Goal: Task Accomplishment & Management: Complete application form

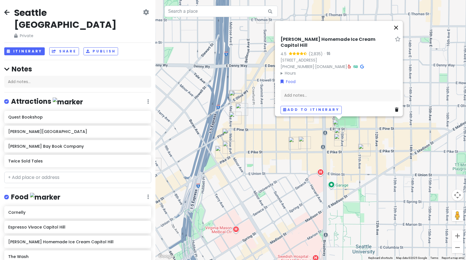
scroll to position [353, 0]
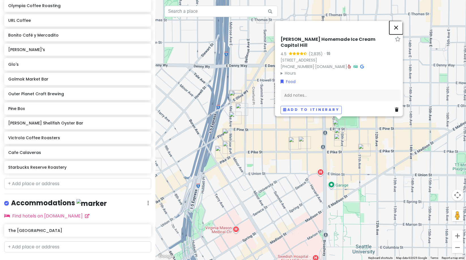
click at [397, 29] on button "Close" at bounding box center [397, 28] width 14 height 14
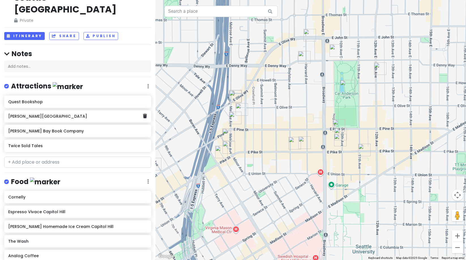
scroll to position [0, 0]
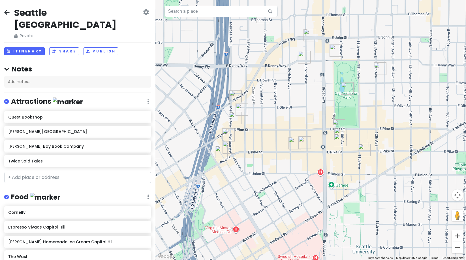
click at [7, 12] on icon at bounding box center [6, 12] width 5 height 5
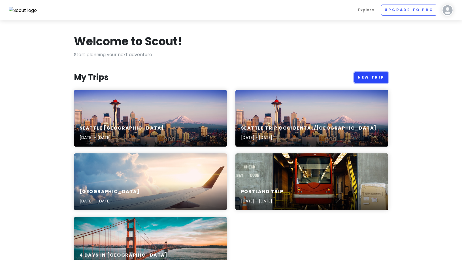
click at [365, 80] on link "New Trip" at bounding box center [371, 77] width 34 height 11
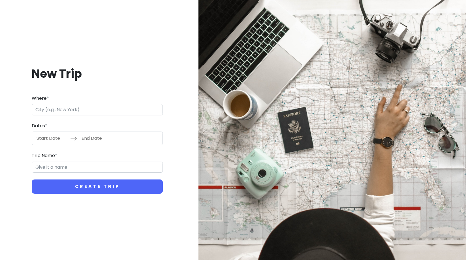
click at [81, 116] on form "Where * Dates * Navigate forward to interact with the calendar and select a dat…" at bounding box center [97, 144] width 131 height 99
click at [81, 112] on input "Where *" at bounding box center [97, 109] width 131 height 11
type input "[GEOGRAPHIC_DATA], [GEOGRAPHIC_DATA], [GEOGRAPHIC_DATA]"
type input "Seattle Trip"
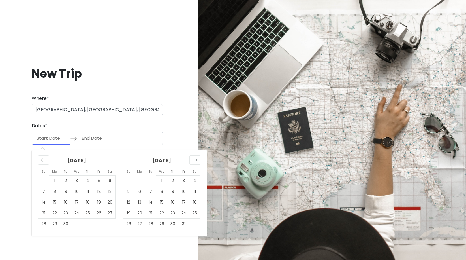
click at [56, 137] on input "Start Date" at bounding box center [51, 138] width 37 height 13
click at [113, 215] on td "27" at bounding box center [110, 213] width 11 height 11
type input "[DATE]"
click at [46, 226] on td "28" at bounding box center [43, 223] width 11 height 11
type input "[DATE]"
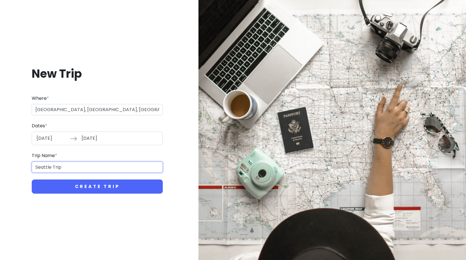
click at [85, 167] on input "Seattle Trip" at bounding box center [97, 166] width 131 height 11
type input "Seattle Fremont Gasworks"
click at [32, 179] on button "Create Trip" at bounding box center [97, 186] width 131 height 14
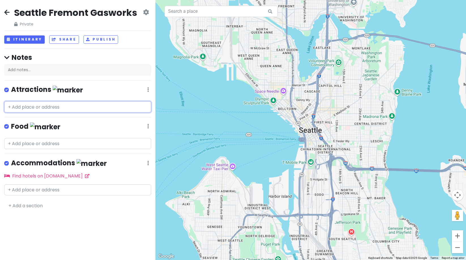
click at [35, 108] on input "text" at bounding box center [77, 106] width 147 height 11
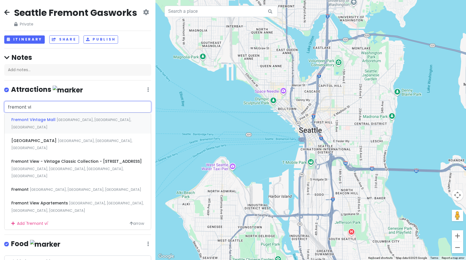
type input "fremont vin"
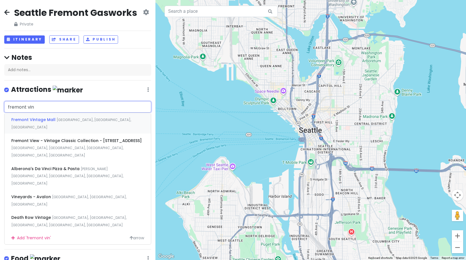
click at [36, 116] on div "Fremont [GEOGRAPHIC_DATA] [GEOGRAPHIC_DATA], [GEOGRAPHIC_DATA], [GEOGRAPHIC_DAT…" at bounding box center [78, 123] width 146 height 21
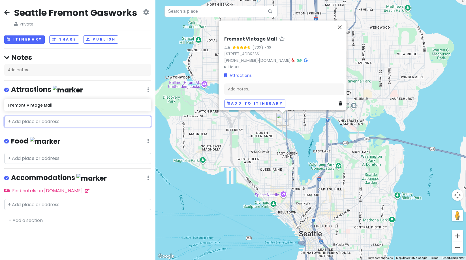
click at [31, 122] on input "text" at bounding box center [77, 121] width 147 height 11
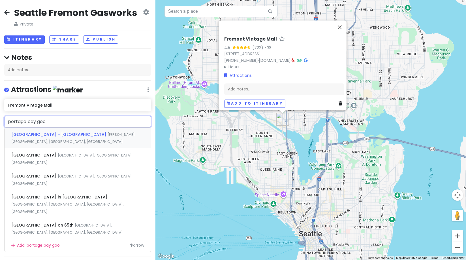
type input "portage bay good"
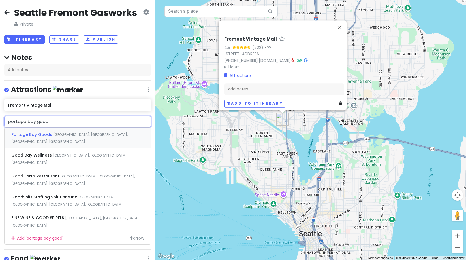
click at [51, 137] on div "[GEOGRAPHIC_DATA] [GEOGRAPHIC_DATA], [GEOGRAPHIC_DATA], [GEOGRAPHIC_DATA], [GEO…" at bounding box center [78, 137] width 146 height 21
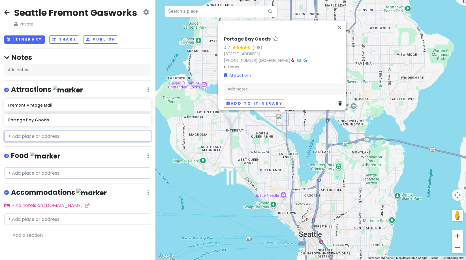
click at [33, 139] on input "text" at bounding box center [77, 136] width 147 height 11
type input "f"
click at [25, 175] on input "text" at bounding box center [77, 172] width 147 height 11
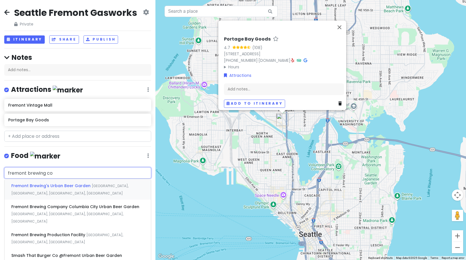
type input "fremont brewing com"
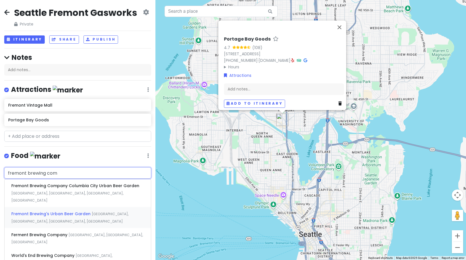
click at [63, 207] on div "Fremont Brewing's Urban [GEOGRAPHIC_DATA] [GEOGRAPHIC_DATA], [GEOGRAPHIC_DATA],…" at bounding box center [78, 217] width 146 height 21
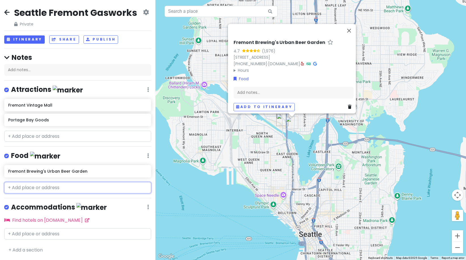
click at [47, 187] on input "text" at bounding box center [77, 187] width 147 height 11
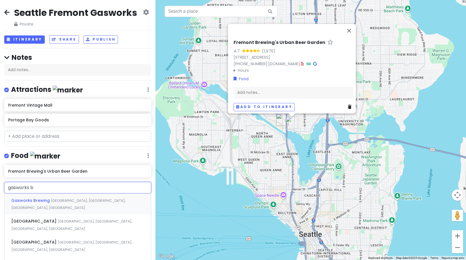
type input "gasworks br"
click at [54, 196] on div "Gasworks Brewing [GEOGRAPHIC_DATA], [GEOGRAPHIC_DATA], [GEOGRAPHIC_DATA], [GEOG…" at bounding box center [78, 203] width 146 height 21
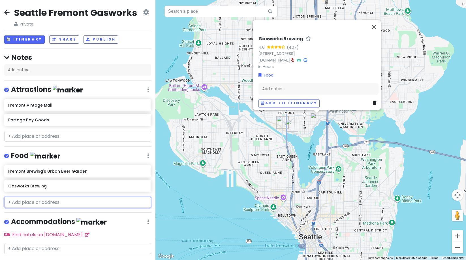
click at [23, 203] on input "text" at bounding box center [77, 202] width 147 height 11
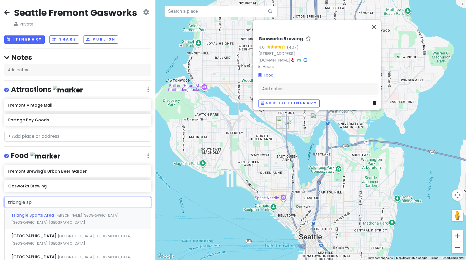
type input "triangle spi"
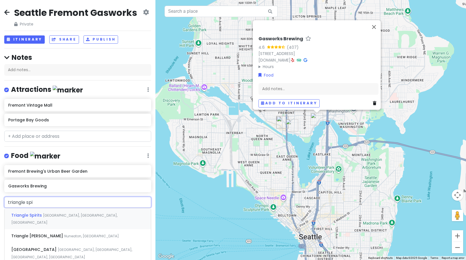
click at [23, 213] on span "Triangle Spirits" at bounding box center [27, 215] width 32 height 6
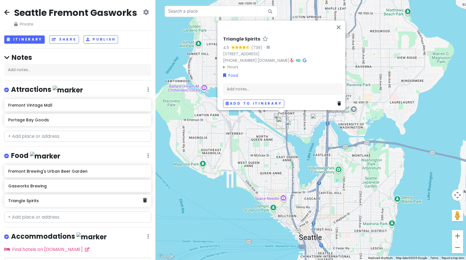
click at [80, 204] on div "Triangle Spirits" at bounding box center [77, 200] width 147 height 12
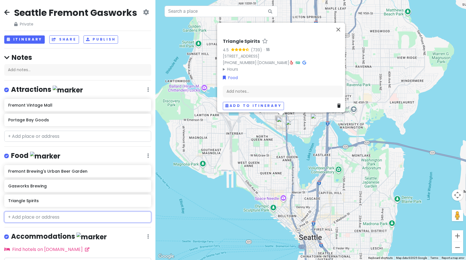
click at [29, 217] on input "text" at bounding box center [77, 216] width 147 height 11
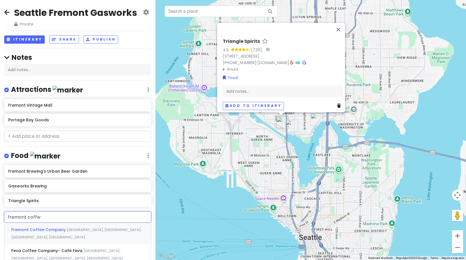
type input "fremont coffwe"
click at [55, 227] on span "Fremont Coffee Company" at bounding box center [39, 230] width 56 height 6
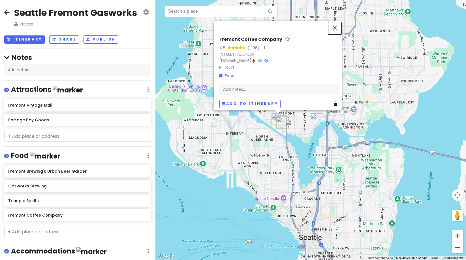
click at [334, 21] on button "Close" at bounding box center [335, 28] width 14 height 14
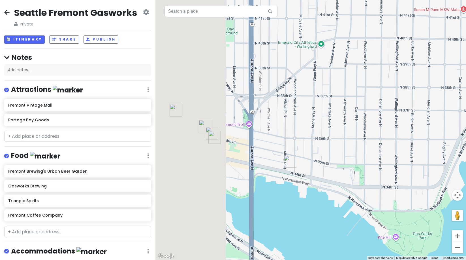
drag, startPoint x: 311, startPoint y: 143, endPoint x: 403, endPoint y: 137, distance: 91.7
click at [403, 137] on div at bounding box center [311, 130] width 311 height 260
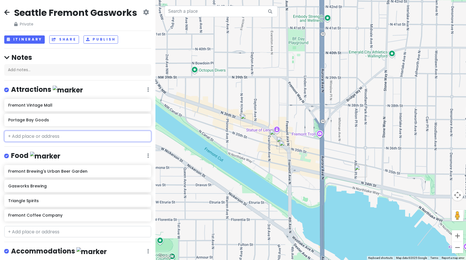
click at [39, 137] on input "text" at bounding box center [77, 136] width 147 height 11
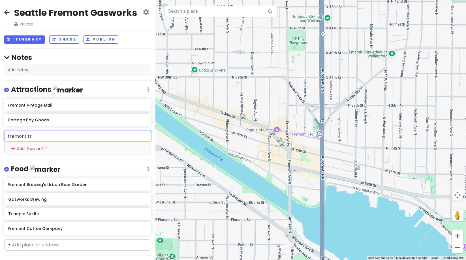
type input "fremont tro"
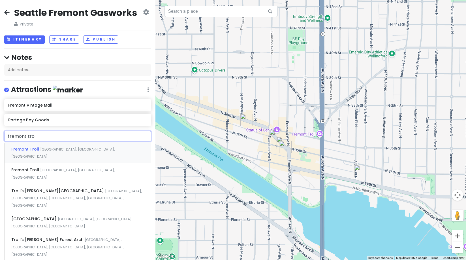
click at [37, 151] on span "Fremont Troll" at bounding box center [25, 149] width 29 height 6
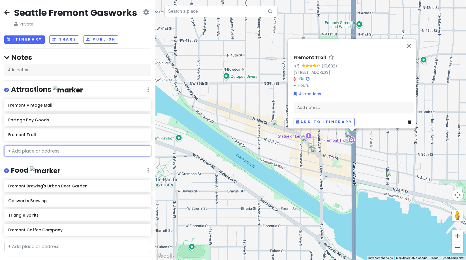
click at [27, 150] on input "text" at bounding box center [77, 150] width 147 height 11
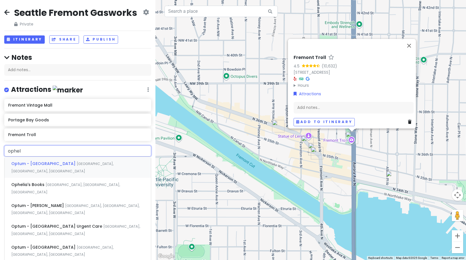
type input "opheli"
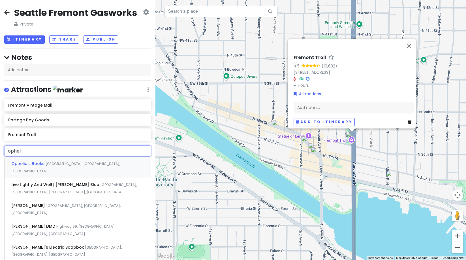
click at [36, 165] on span "Ophelia's Books" at bounding box center [28, 164] width 34 height 6
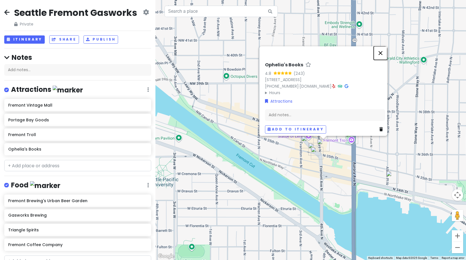
click at [384, 47] on button "Close" at bounding box center [381, 53] width 14 height 14
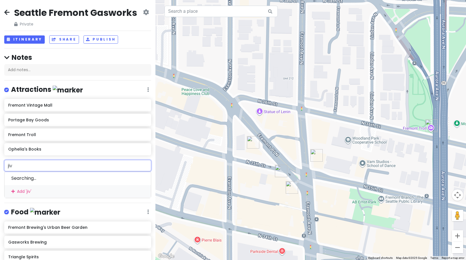
type input "jive"
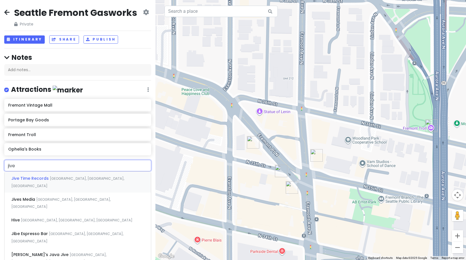
click at [95, 175] on div "Jive Time Records [GEOGRAPHIC_DATA], [GEOGRAPHIC_DATA], [GEOGRAPHIC_DATA], [GEO…" at bounding box center [78, 181] width 146 height 21
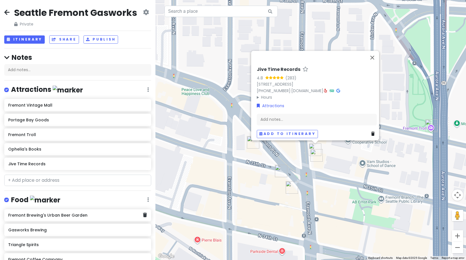
scroll to position [53, 0]
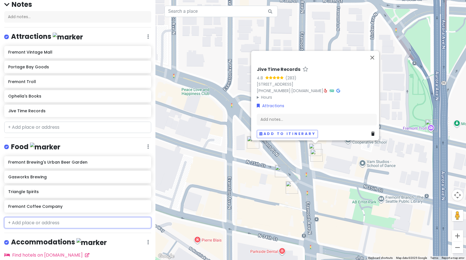
click at [28, 218] on input "text" at bounding box center [77, 222] width 147 height 11
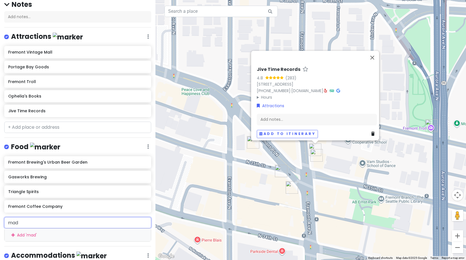
type input "made"
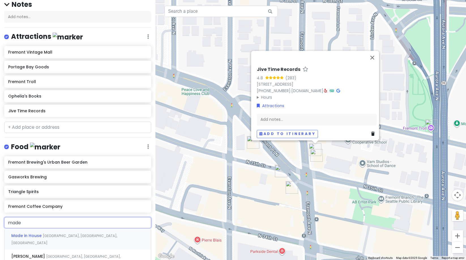
click at [27, 231] on div "Made in [GEOGRAPHIC_DATA], [GEOGRAPHIC_DATA], [GEOGRAPHIC_DATA], [GEOGRAPHIC_DA…" at bounding box center [78, 238] width 146 height 21
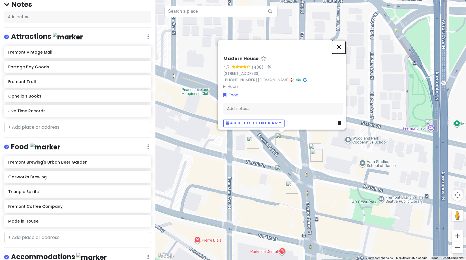
click at [342, 45] on button "Close" at bounding box center [339, 47] width 14 height 14
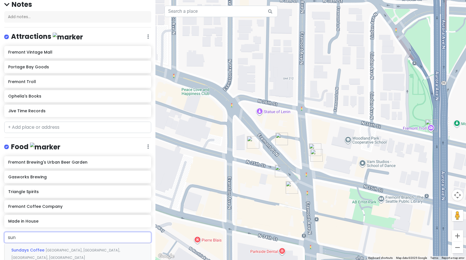
type input "[PERSON_NAME]"
click at [33, 245] on div "Sundays Coffee [GEOGRAPHIC_DATA], [GEOGRAPHIC_DATA], [GEOGRAPHIC_DATA]" at bounding box center [78, 253] width 146 height 21
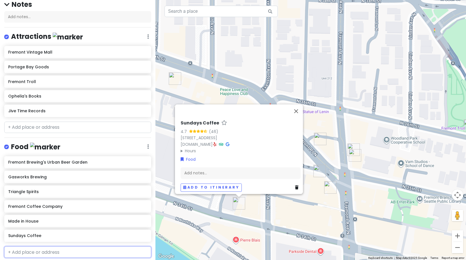
click at [21, 253] on input "text" at bounding box center [77, 251] width 147 height 11
type input "dream"
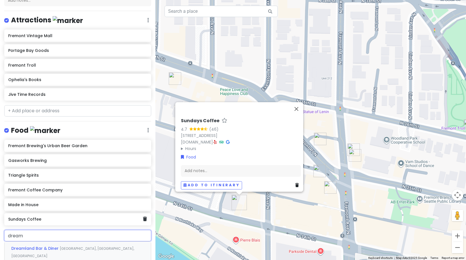
scroll to position [95, 0]
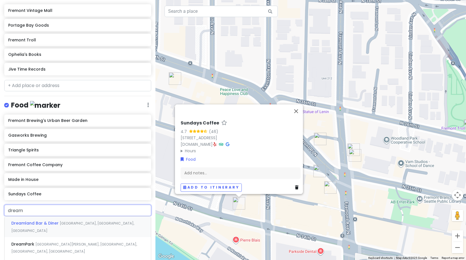
click at [46, 218] on div "Dreamland Bar & Diner [GEOGRAPHIC_DATA], [GEOGRAPHIC_DATA], [GEOGRAPHIC_DATA]" at bounding box center [78, 226] width 146 height 21
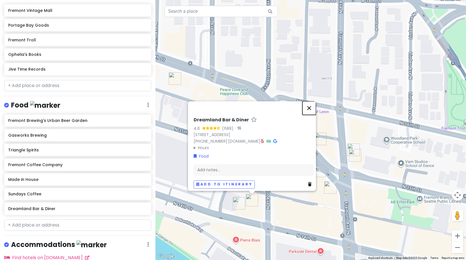
click at [314, 105] on button "Close" at bounding box center [310, 108] width 14 height 14
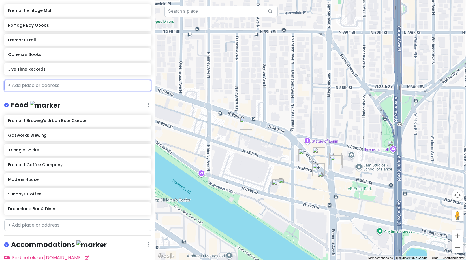
click at [48, 81] on input "text" at bounding box center [77, 85] width 147 height 11
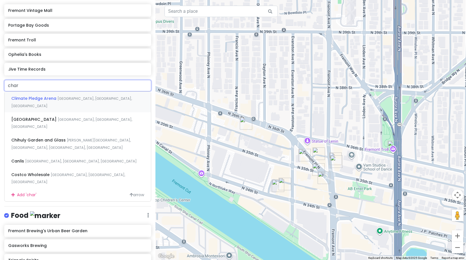
type input "charl"
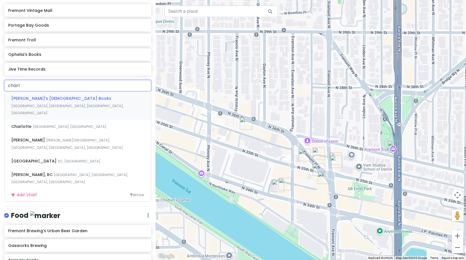
click at [58, 94] on div "[PERSON_NAME]’s [DEMOGRAPHIC_DATA] Books [GEOGRAPHIC_DATA], [GEOGRAPHIC_DATA], …" at bounding box center [78, 106] width 146 height 28
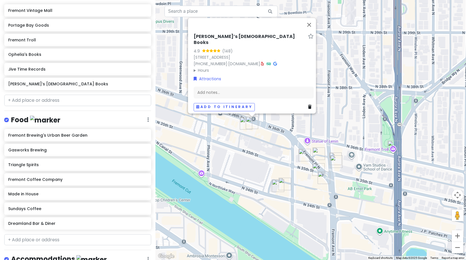
click at [244, 124] on img "Fremont Coffee Company" at bounding box center [246, 123] width 12 height 12
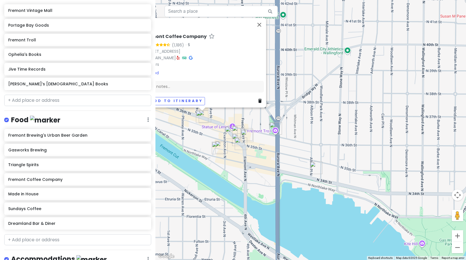
drag, startPoint x: 362, startPoint y: 193, endPoint x: 242, endPoint y: 156, distance: 125.7
click at [242, 156] on div "Fremont Coffee Company 4.5 (1,186) · [STREET_ADDRESS] [DOMAIN_NAME] · Hours [DA…" at bounding box center [311, 130] width 311 height 260
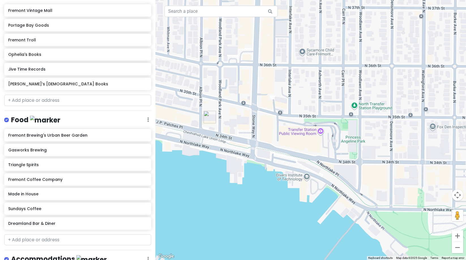
drag, startPoint x: 392, startPoint y: 195, endPoint x: 320, endPoint y: 148, distance: 85.9
click at [320, 148] on div "Fremont Coffee Company 4.5 (1,186) · [STREET_ADDRESS] [DOMAIN_NAME] · Hours [DA…" at bounding box center [311, 130] width 311 height 260
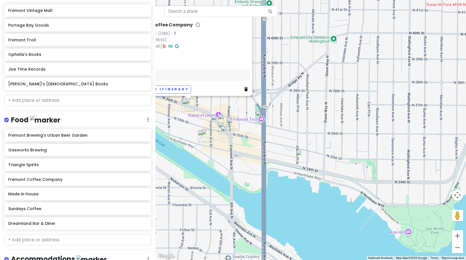
click at [301, 156] on img "Fremont Brewing's Urban Beer Garden" at bounding box center [302, 156] width 12 height 12
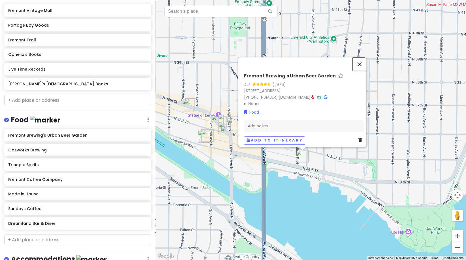
click at [360, 63] on button "Close" at bounding box center [360, 64] width 14 height 14
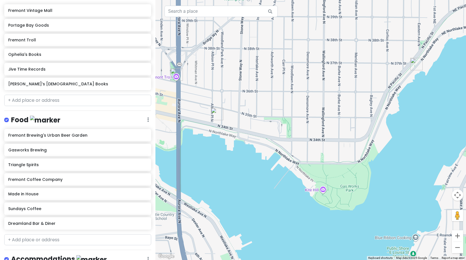
drag, startPoint x: 439, startPoint y: 150, endPoint x: 352, endPoint y: 107, distance: 97.4
click at [352, 107] on div at bounding box center [311, 130] width 311 height 260
click at [50, 99] on input "text" at bounding box center [77, 100] width 147 height 11
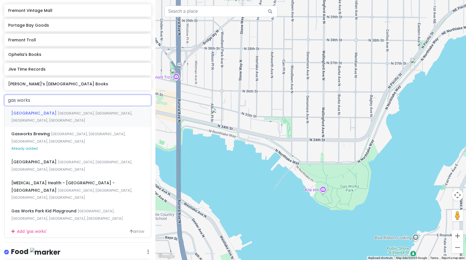
type input "gas works p"
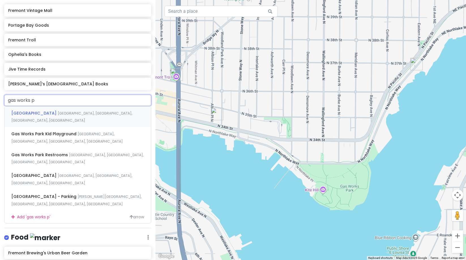
click at [74, 111] on span "[GEOGRAPHIC_DATA], [GEOGRAPHIC_DATA], [GEOGRAPHIC_DATA], [GEOGRAPHIC_DATA]" at bounding box center [71, 117] width 121 height 12
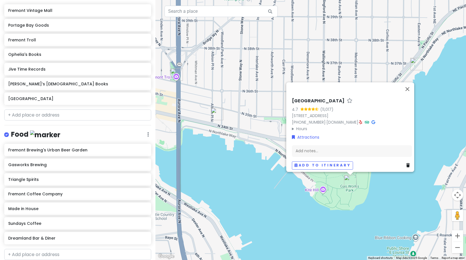
click at [280, 235] on div "[GEOGRAPHIC_DATA] 4.7 (11,017) [STREET_ADDRESS] [PHONE_NUMBER] · [DOMAIN_NAME] …" at bounding box center [311, 130] width 311 height 260
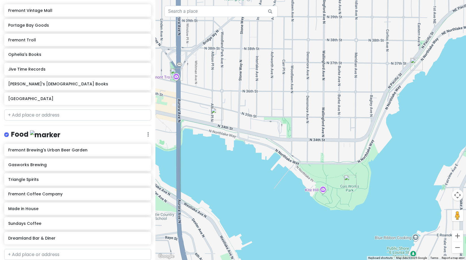
click at [416, 64] on img "Gasworks Brewing" at bounding box center [417, 64] width 12 height 12
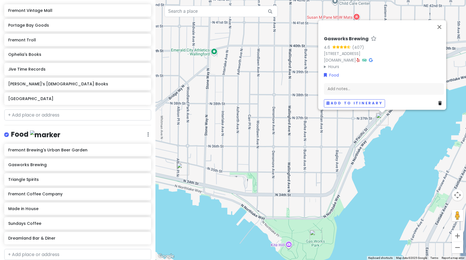
click at [185, 168] on img "Fremont Brewing's Urban Beer Garden" at bounding box center [183, 169] width 12 height 12
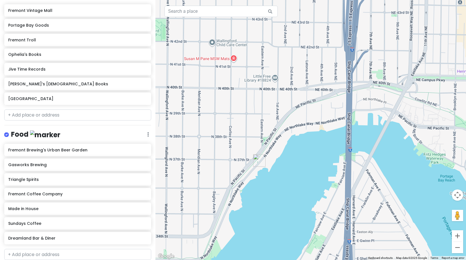
drag, startPoint x: 355, startPoint y: 156, endPoint x: 174, endPoint y: 198, distance: 186.4
click at [174, 198] on div "Fremont Brewing's Urban Beer Garden 4.7 (1,976) [STREET_ADDRESS] [PHONE_NUMBER]…" at bounding box center [311, 130] width 311 height 260
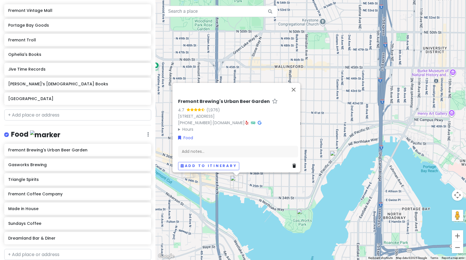
drag, startPoint x: 282, startPoint y: 102, endPoint x: 333, endPoint y: 115, distance: 52.9
click at [333, 115] on div "Fremont Brewing's Urban Beer Garden 4.7 (1,976) [STREET_ADDRESS] [PHONE_NUMBER]…" at bounding box center [311, 130] width 311 height 260
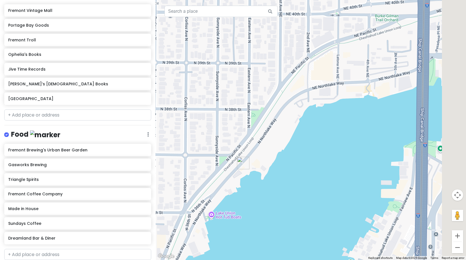
drag, startPoint x: 377, startPoint y: 67, endPoint x: 327, endPoint y: 110, distance: 65.9
click at [327, 110] on div "Fremont Brewing's Urban Beer Garden 4.7 (1,976) [STREET_ADDRESS] [PHONE_NUMBER]…" at bounding box center [311, 130] width 311 height 260
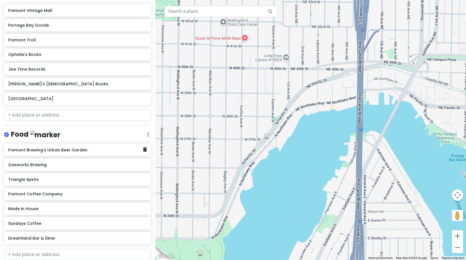
scroll to position [160, 0]
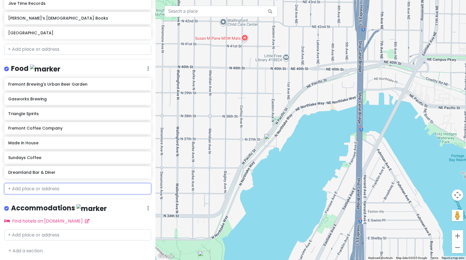
click at [29, 188] on input "text" at bounding box center [77, 188] width 147 height 11
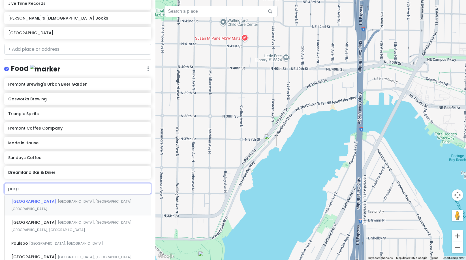
type input "purpl"
click at [34, 203] on span "Purple Café and Wine Bar" at bounding box center [38, 201] width 54 height 6
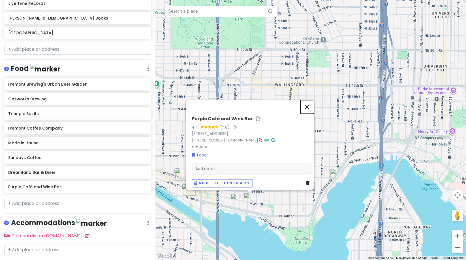
click at [312, 106] on button "Close" at bounding box center [308, 107] width 14 height 14
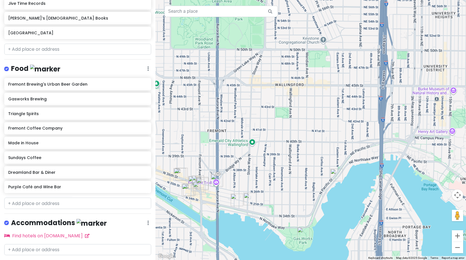
click at [246, 200] on img "Purple Café and Wine Bar" at bounding box center [250, 199] width 12 height 12
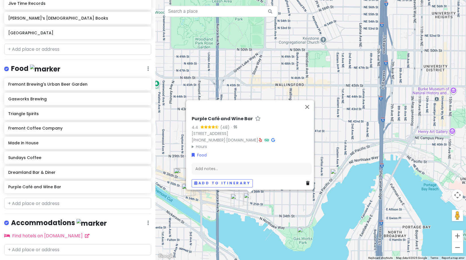
click at [238, 201] on img "Fremont Brewing's Urban Beer Garden" at bounding box center [237, 199] width 12 height 12
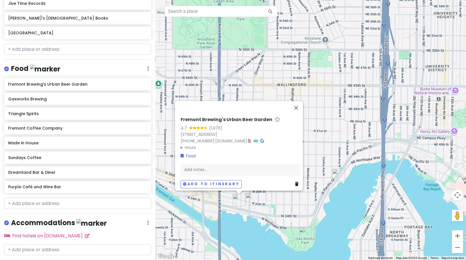
click at [250, 196] on img "Purple Café and Wine Bar" at bounding box center [252, 199] width 12 height 12
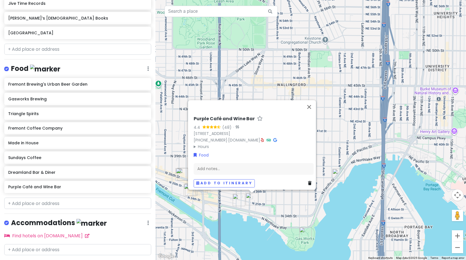
click at [342, 176] on img "Gasworks Brewing" at bounding box center [339, 175] width 12 height 12
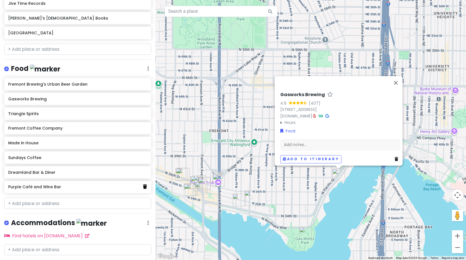
click at [143, 186] on icon at bounding box center [145, 186] width 4 height 5
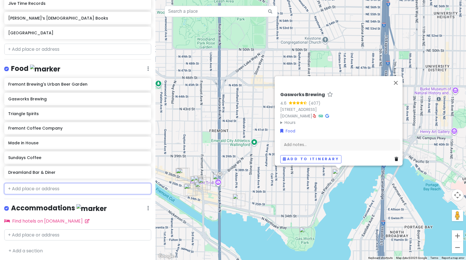
click at [92, 193] on input "text" at bounding box center [77, 188] width 147 height 11
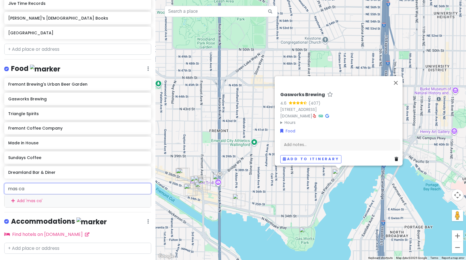
type input "mas caf"
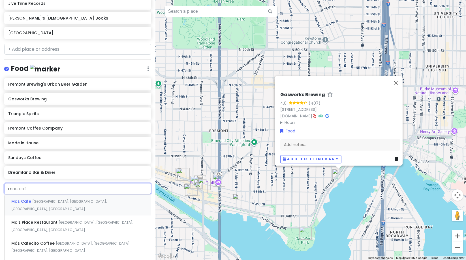
click at [88, 203] on div "[GEOGRAPHIC_DATA] [GEOGRAPHIC_DATA], [GEOGRAPHIC_DATA], [GEOGRAPHIC_DATA]" at bounding box center [78, 204] width 146 height 21
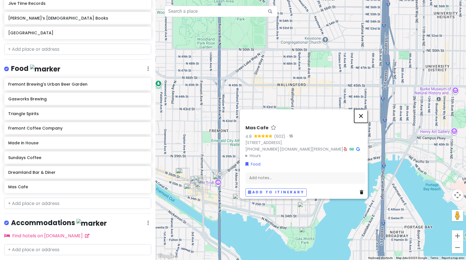
click at [366, 113] on button "Close" at bounding box center [361, 116] width 14 height 14
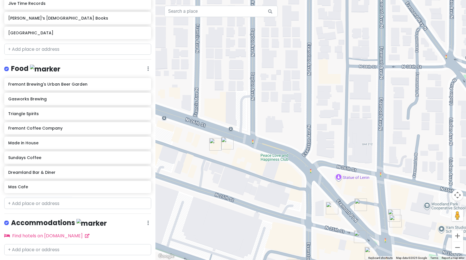
click at [219, 143] on img "Fremont Coffee Company" at bounding box center [215, 144] width 12 height 12
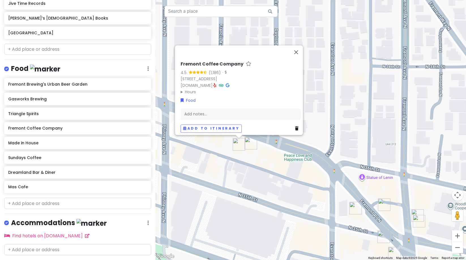
click at [252, 143] on img "Charlie’s Queer Books" at bounding box center [251, 143] width 12 height 12
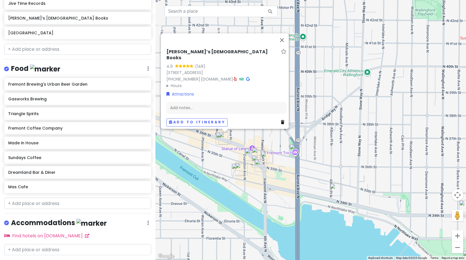
drag, startPoint x: 380, startPoint y: 185, endPoint x: 324, endPoint y: 166, distance: 59.0
click at [324, 166] on div "[PERSON_NAME]’s [DEMOGRAPHIC_DATA] Books 4.9 (148) [STREET_ADDRESS] [PHONE_NUMB…" at bounding box center [311, 130] width 311 height 260
click at [335, 187] on img "Fremont Brewing's Urban Beer Garden" at bounding box center [336, 189] width 12 height 12
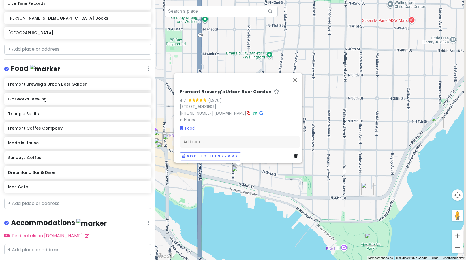
drag, startPoint x: 418, startPoint y: 202, endPoint x: 305, endPoint y: 181, distance: 115.1
click at [305, 181] on div "Fremont Brewing's Urban Beer Garden 4.7 (1,976) [STREET_ADDRESS] [PHONE_NUMBER]…" at bounding box center [311, 130] width 311 height 260
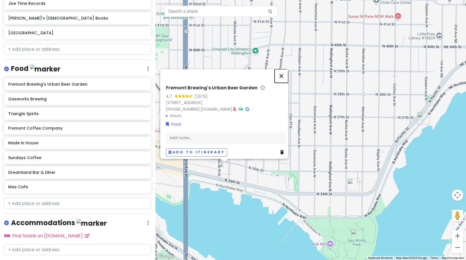
click at [286, 72] on button "Close" at bounding box center [282, 76] width 14 height 14
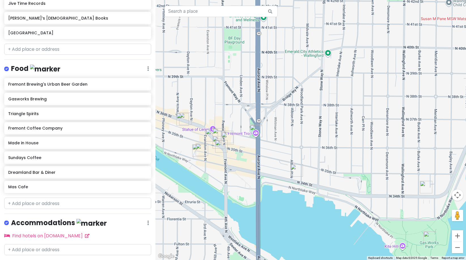
drag, startPoint x: 263, startPoint y: 125, endPoint x: 358, endPoint y: 117, distance: 94.3
click at [341, 126] on div at bounding box center [311, 130] width 311 height 260
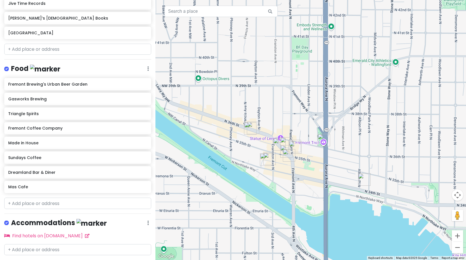
drag, startPoint x: 315, startPoint y: 141, endPoint x: 379, endPoint y: 153, distance: 65.3
click at [380, 153] on div at bounding box center [311, 130] width 311 height 260
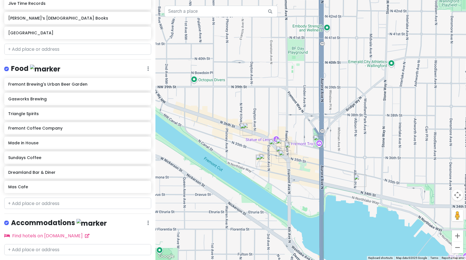
click at [244, 128] on img "Fremont Coffee Company" at bounding box center [246, 129] width 12 height 12
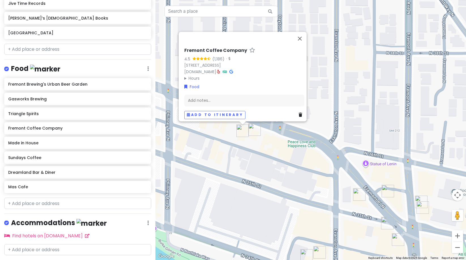
click at [254, 128] on img "Charlie’s Queer Books" at bounding box center [254, 129] width 12 height 12
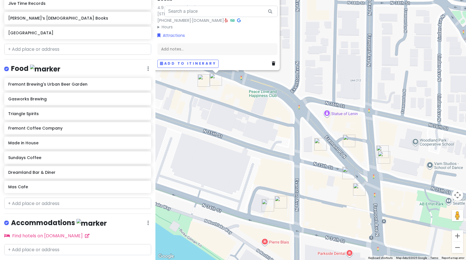
drag, startPoint x: 332, startPoint y: 180, endPoint x: 293, endPoint y: 127, distance: 65.2
click at [293, 127] on div "[PERSON_NAME]’s [DEMOGRAPHIC_DATA] Books 4.9 (148) [STREET_ADDRESS] [PHONE_NUMB…" at bounding box center [311, 130] width 311 height 260
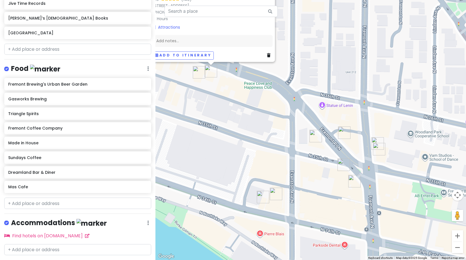
click at [260, 197] on img "Sundays Coffee" at bounding box center [263, 197] width 12 height 12
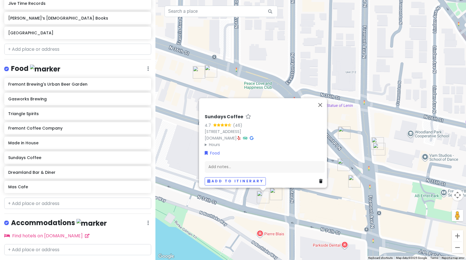
click at [277, 197] on img "Dreamland Bar & Diner" at bounding box center [276, 194] width 12 height 12
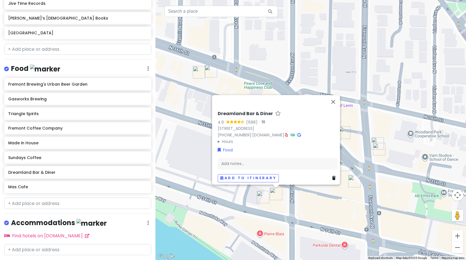
click at [356, 129] on div "Dreamland Bar & Diner 4.6 (688) · [STREET_ADDRESS] [PHONE_NUMBER] · [DOMAIN_NAM…" at bounding box center [311, 130] width 311 height 260
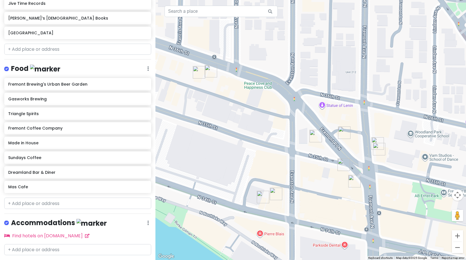
click at [312, 138] on img "Triangle Spirits" at bounding box center [316, 136] width 12 height 12
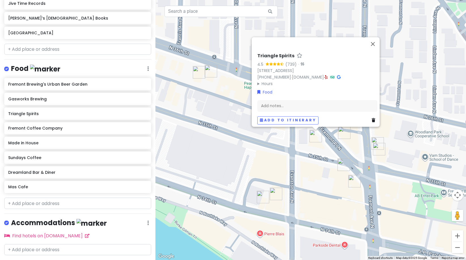
click at [342, 134] on img "Made in House" at bounding box center [344, 132] width 12 height 12
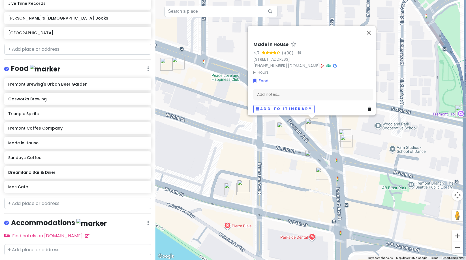
drag, startPoint x: 351, startPoint y: 146, endPoint x: 310, endPoint y: 131, distance: 43.3
click at [312, 133] on div "Made in House 4.7 (408) · [STREET_ADDRESS] [PHONE_NUMBER] · [DOMAIN_NAME] · Hou…" at bounding box center [311, 130] width 311 height 260
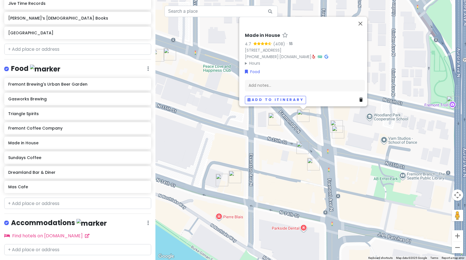
click at [299, 144] on img "Portage Bay Goods" at bounding box center [303, 147] width 12 height 12
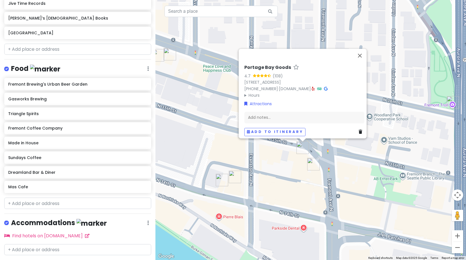
click at [315, 160] on img "Fremont Vintage Mall" at bounding box center [313, 164] width 12 height 12
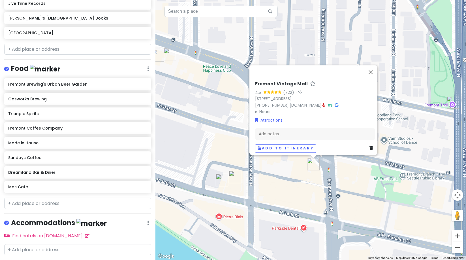
click at [291, 177] on div "Fremont Vintage Mall 4.5 (722) · [STREET_ADDRESS] [PHONE_NUMBER] · [DOMAIN_NAME…" at bounding box center [311, 130] width 311 height 260
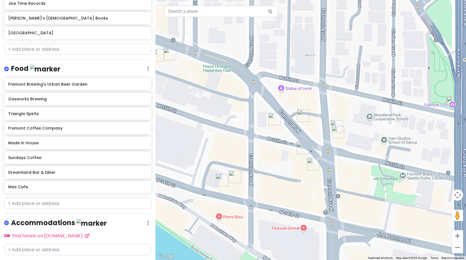
click at [331, 125] on img "Jive Time Records" at bounding box center [337, 126] width 12 height 12
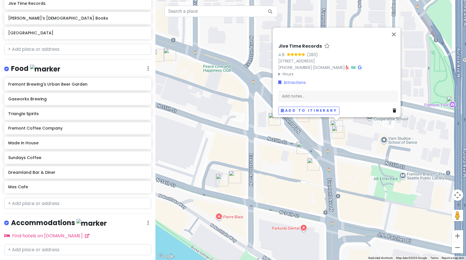
click at [338, 133] on img "Ophelia's Books" at bounding box center [338, 132] width 12 height 12
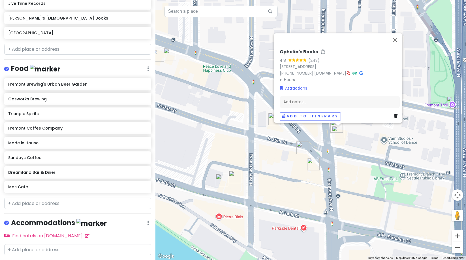
click at [452, 102] on img "Fremont Troll" at bounding box center [453, 102] width 12 height 12
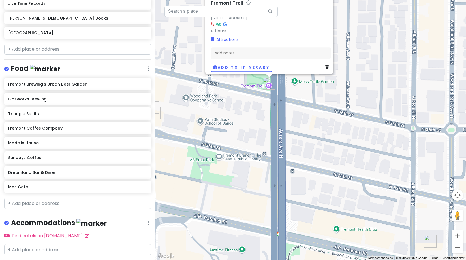
drag, startPoint x: 411, startPoint y: 141, endPoint x: 330, endPoint y: 113, distance: 85.0
click at [296, 105] on div "Fremont Troll 4.5 (10,632) [STREET_ADDRESS] Hours [DATE] Open 24 hours [DATE] O…" at bounding box center [311, 130] width 311 height 260
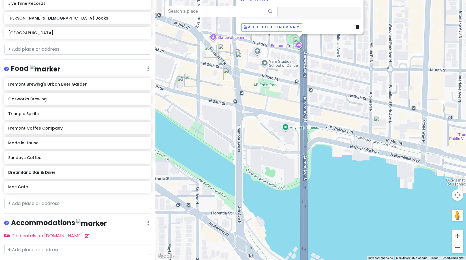
drag, startPoint x: 319, startPoint y: 201, endPoint x: 328, endPoint y: 133, distance: 69.2
click at [328, 132] on div "Fremont Troll 4.5 (10,632) [STREET_ADDRESS] Hours [DATE] Open 24 hours [DATE] O…" at bounding box center [311, 130] width 311 height 260
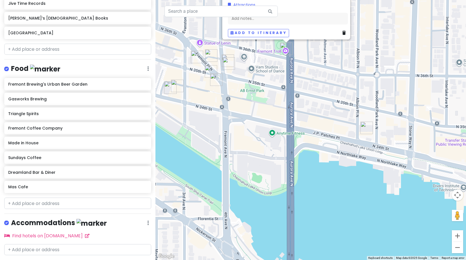
click at [366, 126] on img "Fremont Brewing's Urban Beer Garden" at bounding box center [367, 128] width 12 height 12
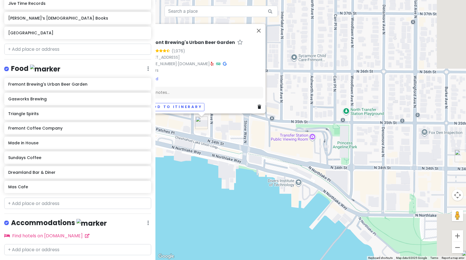
drag, startPoint x: 396, startPoint y: 144, endPoint x: 227, endPoint y: 132, distance: 169.6
click at [227, 132] on div "Fremont Brewing's Urban Beer Garden 4.7 (1,976) [STREET_ADDRESS] [PHONE_NUMBER]…" at bounding box center [311, 130] width 311 height 260
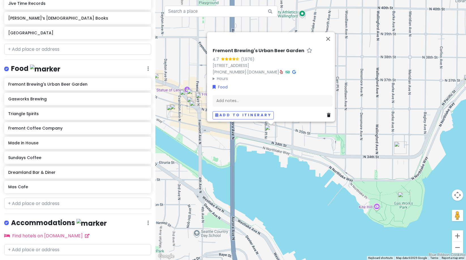
click at [401, 144] on img "Mas Cafe" at bounding box center [400, 147] width 12 height 12
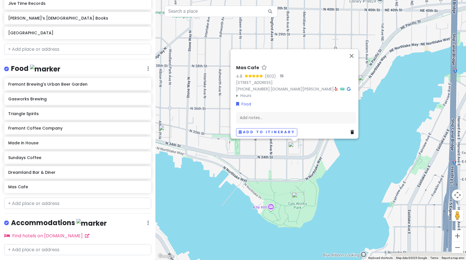
drag, startPoint x: 388, startPoint y: 163, endPoint x: 332, endPoint y: 144, distance: 59.3
click at [332, 144] on div "Mas Cafe 4.8 (602) · [STREET_ADDRESS] [PHONE_NUMBER] · [DOMAIN_NAME][PERSON_NAM…" at bounding box center [311, 130] width 311 height 260
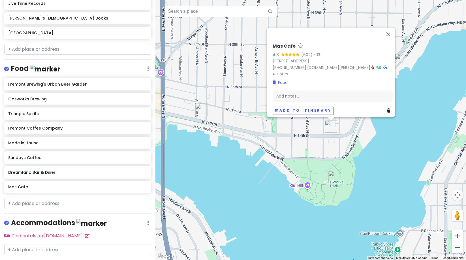
click at [387, 135] on div "Mas Cafe 4.8 (602) · [STREET_ADDRESS] [PHONE_NUMBER] · [DOMAIN_NAME][PERSON_NAM…" at bounding box center [311, 130] width 311 height 260
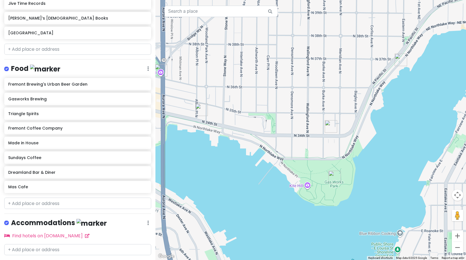
click at [329, 123] on img "Mas Cafe" at bounding box center [331, 126] width 12 height 12
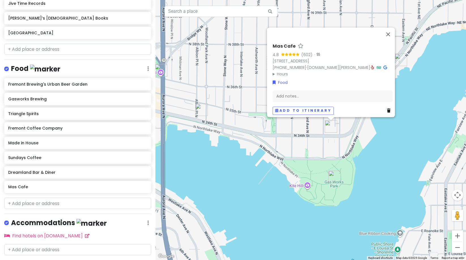
click at [411, 55] on div "Mas Cafe 4.8 (602) · [STREET_ADDRESS] [PHONE_NUMBER] · [DOMAIN_NAME][PERSON_NAM…" at bounding box center [311, 130] width 311 height 260
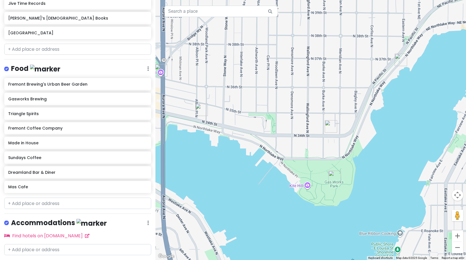
click at [399, 62] on img "Gasworks Brewing" at bounding box center [401, 60] width 12 height 12
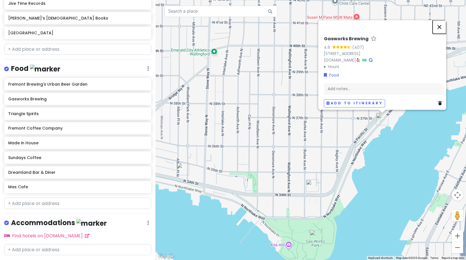
click at [444, 21] on button "Close" at bounding box center [440, 27] width 14 height 14
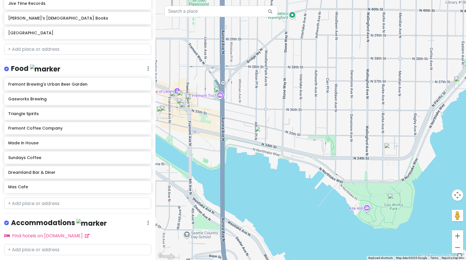
drag, startPoint x: 316, startPoint y: 132, endPoint x: 394, endPoint y: 95, distance: 86.8
click at [394, 95] on div at bounding box center [311, 130] width 311 height 260
click at [258, 129] on img "Fremont Brewing's Urban Beer Garden" at bounding box center [261, 132] width 12 height 12
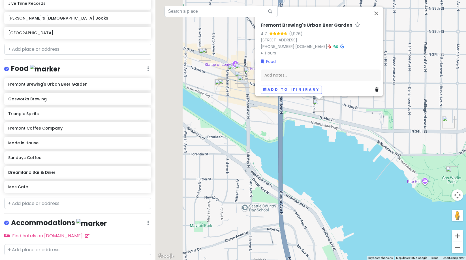
drag, startPoint x: 320, startPoint y: 151, endPoint x: 403, endPoint y: 133, distance: 84.7
click at [403, 133] on div "Fremont Brewing's Urban Beer Garden 4.7 (1,976) [STREET_ADDRESS] [PHONE_NUMBER]…" at bounding box center [311, 130] width 311 height 260
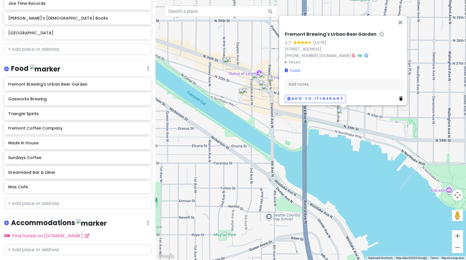
click at [297, 154] on div "Fremont Brewing's Urban Beer Garden 4.7 (1,976) [STREET_ADDRESS] [PHONE_NUMBER]…" at bounding box center [311, 130] width 311 height 260
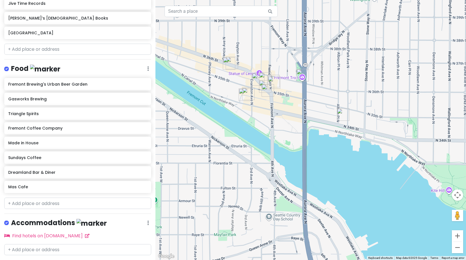
click at [249, 96] on img "Sundays Coffee" at bounding box center [245, 94] width 12 height 12
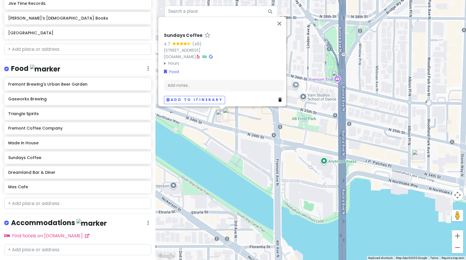
click at [233, 111] on img "Dreamland Bar & Diner" at bounding box center [229, 114] width 12 height 12
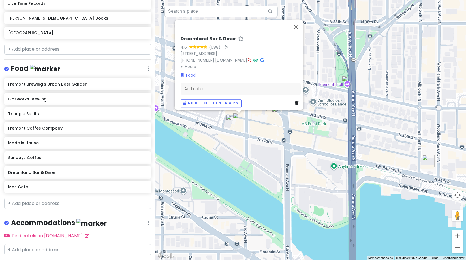
click at [331, 94] on div "Dreamland Bar & Diner 4.6 (688) · [STREET_ADDRESS] [PHONE_NUMBER] · [DOMAIN_NAM…" at bounding box center [311, 130] width 311 height 260
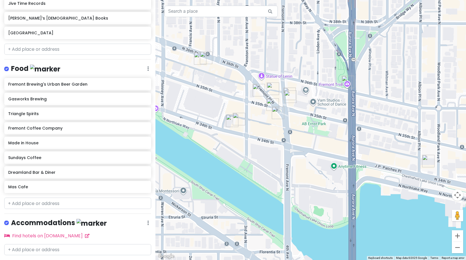
click at [275, 91] on img "Made in House" at bounding box center [273, 88] width 12 height 12
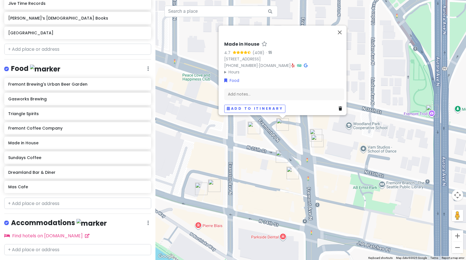
click at [298, 124] on div "Made in House 4.7 (408) · [STREET_ADDRESS] [PHONE_NUMBER] · [DOMAIN_NAME] · Hou…" at bounding box center [311, 130] width 311 height 260
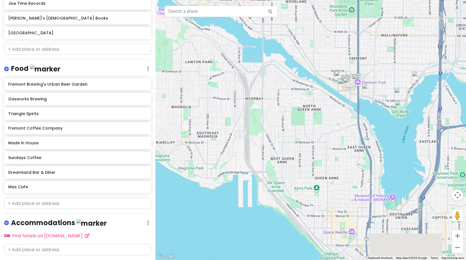
drag, startPoint x: 333, startPoint y: 157, endPoint x: 327, endPoint y: 42, distance: 114.6
click at [327, 42] on div at bounding box center [311, 130] width 311 height 260
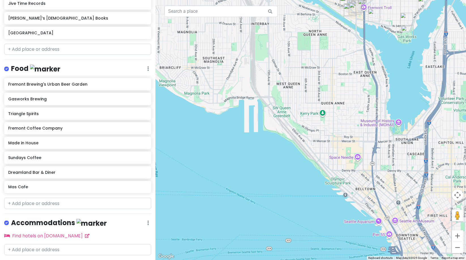
drag, startPoint x: 318, startPoint y: 163, endPoint x: 311, endPoint y: 74, distance: 89.0
click at [311, 74] on div at bounding box center [311, 130] width 311 height 260
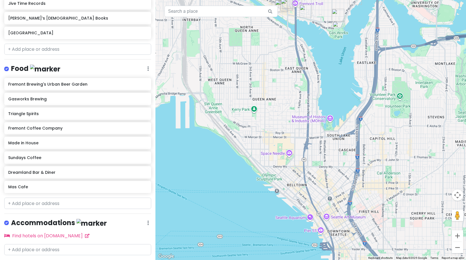
drag, startPoint x: 386, startPoint y: 183, endPoint x: 333, endPoint y: 197, distance: 54.6
click at [333, 197] on div at bounding box center [311, 130] width 311 height 260
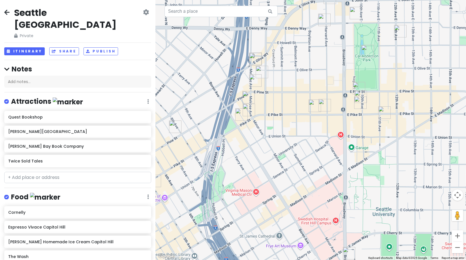
click at [312, 107] on img "Golmok Market Bar" at bounding box center [315, 105] width 12 height 12
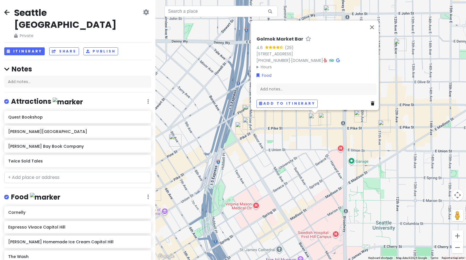
click at [360, 131] on div "Golmok Market Bar 4.6 (29) 706 E Pike St, Seattle, WA 98122, USA (206) 644-1987…" at bounding box center [311, 130] width 311 height 260
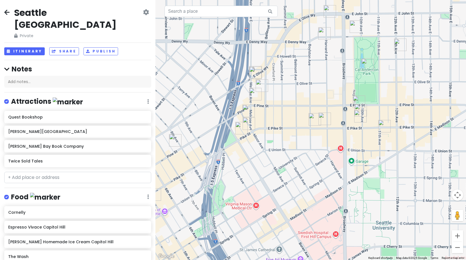
click at [362, 107] on img "Elliott Bay Book Company" at bounding box center [361, 110] width 12 height 12
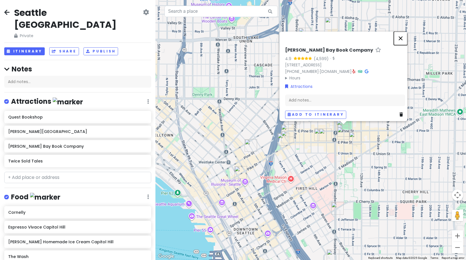
click at [406, 32] on button "Close" at bounding box center [401, 38] width 14 height 14
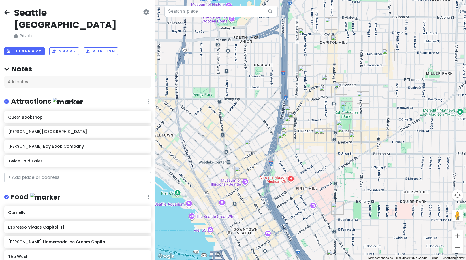
click at [324, 93] on img "Twice Sold Tales" at bounding box center [325, 92] width 12 height 12
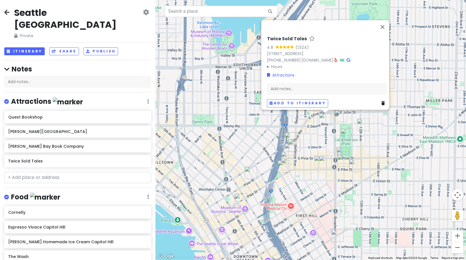
click at [346, 133] on img "Cal Anderson Park" at bounding box center [347, 134] width 12 height 12
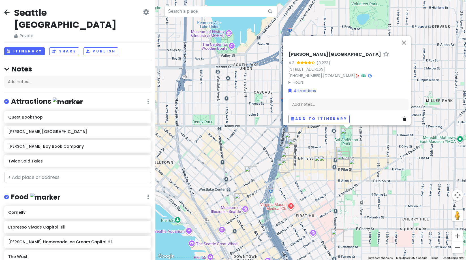
click at [359, 22] on div "Cal Anderson Park 4.3 (3,223) 1635 11th Ave, Seattle, WA 98122, USA (206) 684-4…" at bounding box center [311, 130] width 311 height 260
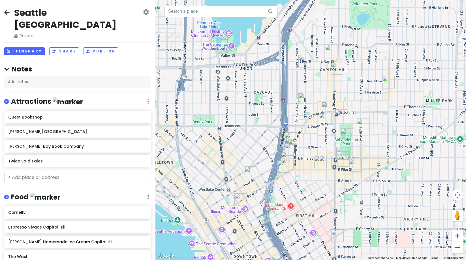
click at [328, 50] on img "Quest Bookshop" at bounding box center [331, 50] width 12 height 12
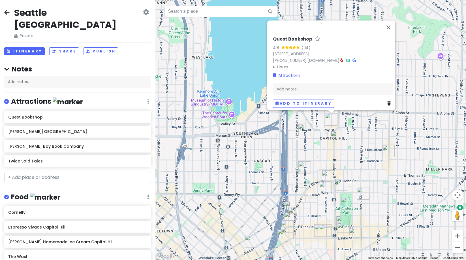
click at [323, 184] on img "Twice Sold Tales" at bounding box center [325, 187] width 12 height 12
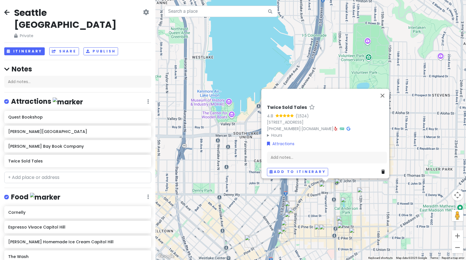
click at [313, 65] on div "Twice Sold Tales 4.8 (1,524) 1833 Harvard Ave, Seattle, WA 98122, USA (206) 324…" at bounding box center [311, 130] width 311 height 260
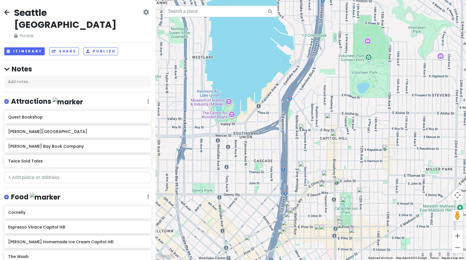
click at [328, 118] on img "Quest Bookshop" at bounding box center [331, 119] width 12 height 12
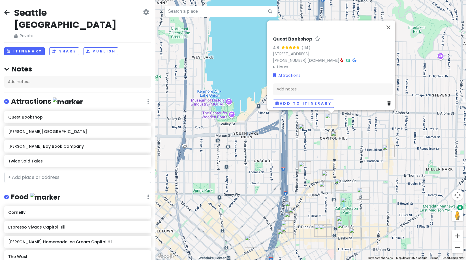
click at [301, 130] on img "Cornelly" at bounding box center [305, 130] width 12 height 12
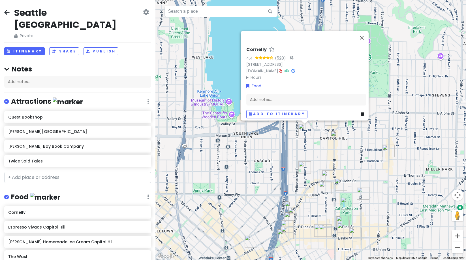
click at [332, 136] on img "Espresso Vivace Capitol Hill" at bounding box center [337, 137] width 12 height 12
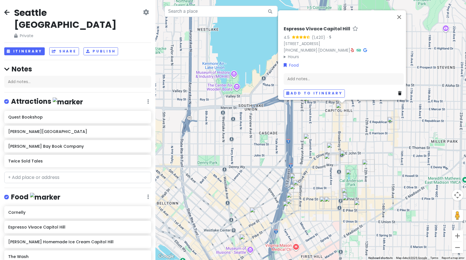
drag, startPoint x: 318, startPoint y: 152, endPoint x: 324, endPoint y: 121, distance: 31.2
click at [324, 121] on div "Espresso Vivace Capitol Hill 4.5 (1,420) · 532 Broadway E, Seattle, WA 98102, U…" at bounding box center [311, 130] width 311 height 260
click at [308, 102] on img "Cornelly" at bounding box center [310, 102] width 12 height 12
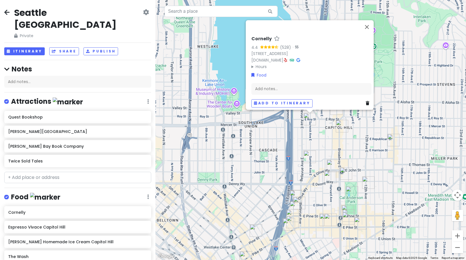
click at [288, 58] on link at bounding box center [285, 60] width 3 height 6
click at [369, 26] on button "Close" at bounding box center [367, 27] width 14 height 14
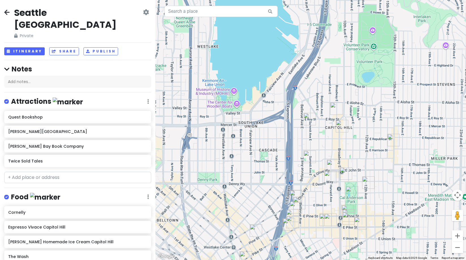
click at [337, 105] on img "Quest Bookshop" at bounding box center [336, 108] width 12 height 12
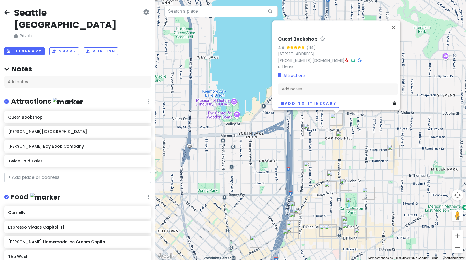
click at [279, 65] on summary "Hours" at bounding box center [338, 67] width 120 height 6
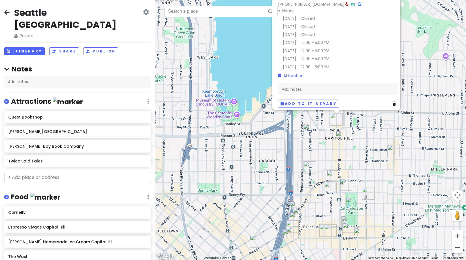
click at [348, 122] on div "Quest Bookshop 4.8 (114) 717 Broadway E, Seattle, WA 98102, USA (206) 323-4281 …" at bounding box center [311, 130] width 311 height 260
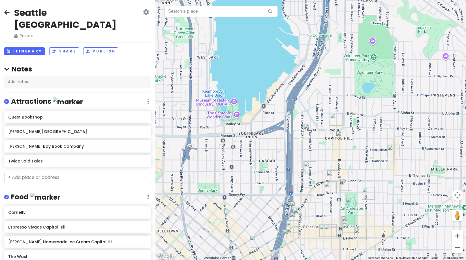
click at [331, 187] on img "Twice Sold Tales" at bounding box center [330, 187] width 12 height 12
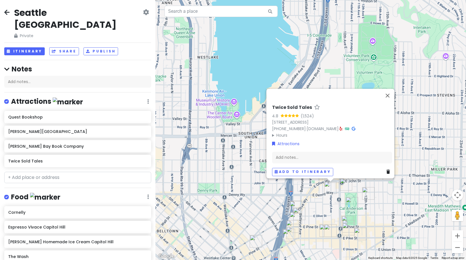
click at [281, 132] on summary "Hours" at bounding box center [332, 135] width 120 height 6
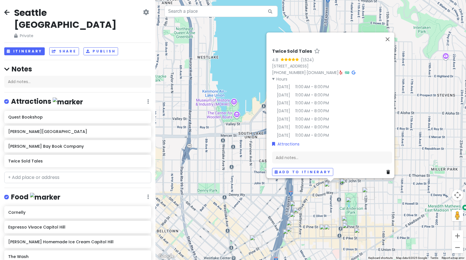
click at [414, 90] on div "Twice Sold Tales 4.8 (1,524) 1833 Harvard Ave, Seattle, WA 98122, USA (206) 324…" at bounding box center [311, 130] width 311 height 260
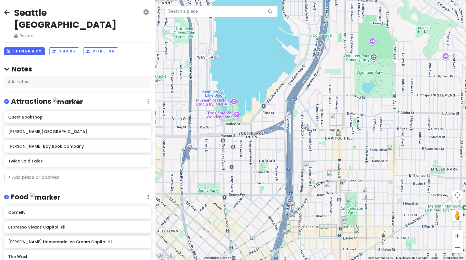
click at [352, 201] on img "Cal Anderson Park" at bounding box center [352, 203] width 12 height 12
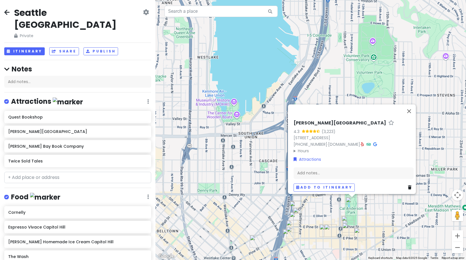
click at [384, 209] on div "Cal Anderson Park 4.3 (3,223) 1635 11th Ave, Seattle, WA 98122, USA (206) 684-4…" at bounding box center [311, 130] width 311 height 260
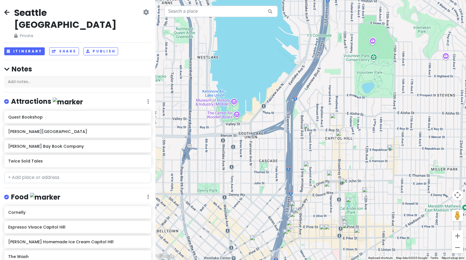
click at [349, 221] on img "Elliott Bay Book Company" at bounding box center [349, 226] width 12 height 12
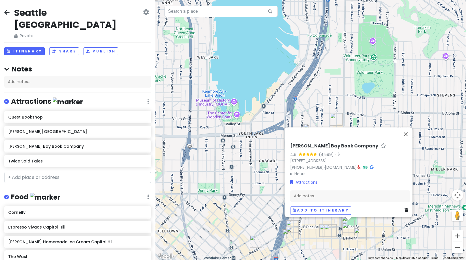
click at [290, 171] on summary "Hours" at bounding box center [350, 174] width 120 height 6
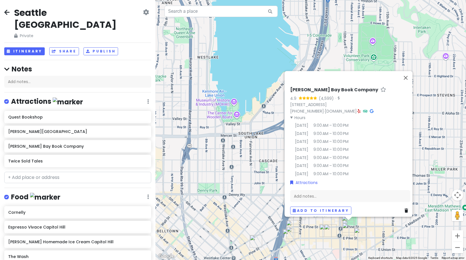
click at [422, 113] on div "Elliott Bay Book Company 4.9 (4,599) · 1521 10th Ave, Seattle, WA 98122, USA (2…" at bounding box center [311, 130] width 311 height 260
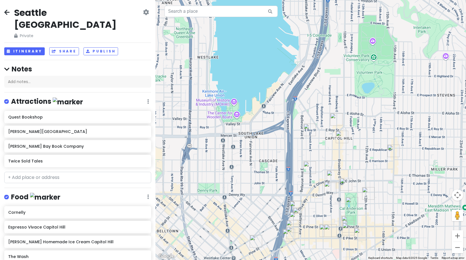
click at [308, 163] on img "Analog Coffee" at bounding box center [310, 167] width 12 height 12
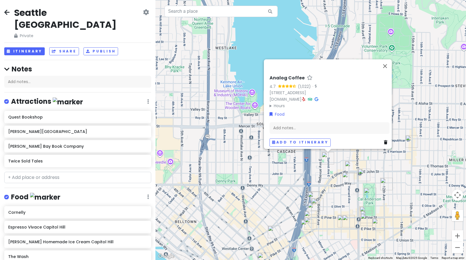
click at [391, 159] on div "Analog Coffee 4.7 (1,022) · 235 Summit Ave E, Seattle, WA 98102, USA analogcoff…" at bounding box center [311, 130] width 311 height 260
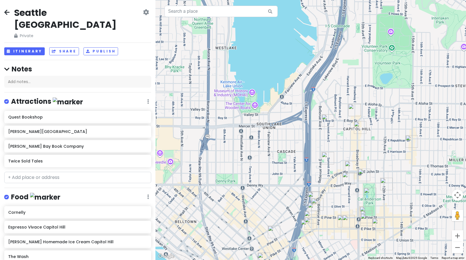
click at [409, 141] on img "Victrola Coffee Roasters" at bounding box center [412, 141] width 12 height 12
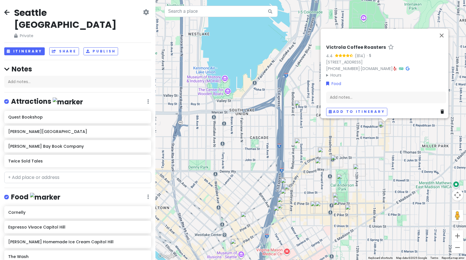
drag, startPoint x: 356, startPoint y: 156, endPoint x: 358, endPoint y: 138, distance: 18.0
click at [358, 138] on div "Victrola Coffee Roasters 4.4 (814) · 411 15th Ave E, Seattle, WA 98112, USA (20…" at bounding box center [311, 130] width 311 height 260
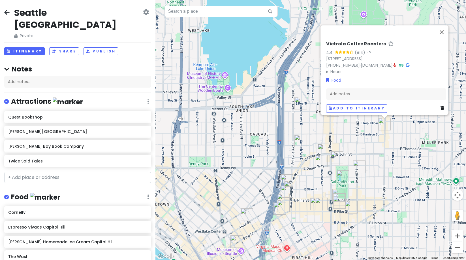
click at [301, 130] on div "Victrola Coffee Roasters 4.4 (814) · 411 15th Ave E, Seattle, WA 98112, USA (20…" at bounding box center [311, 130] width 311 height 260
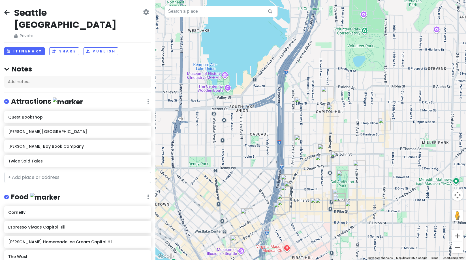
click at [333, 112] on img "Espresso Vivace Capitol Hill" at bounding box center [333, 110] width 12 height 12
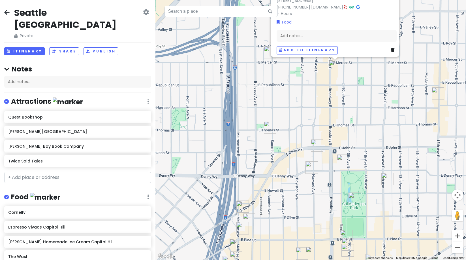
click at [271, 129] on img "Analog Coffee" at bounding box center [270, 127] width 12 height 12
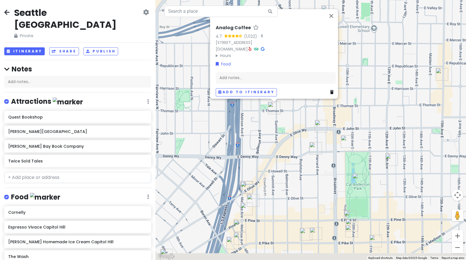
drag, startPoint x: 290, startPoint y: 161, endPoint x: 296, endPoint y: 118, distance: 44.1
click at [296, 118] on div "Analog Coffee 4.7 (1,022) · 235 Summit Ave E, Seattle, WA 98102, USA analogcoff…" at bounding box center [311, 130] width 311 height 260
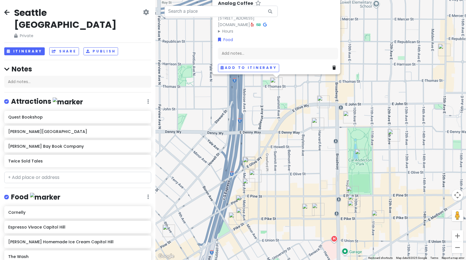
click at [248, 159] on img "Bonito Café y Mercadito" at bounding box center [249, 163] width 12 height 12
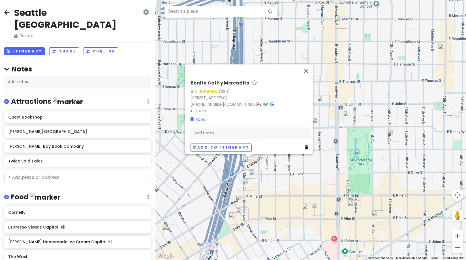
click at [250, 171] on img "Ghost Note Coffee" at bounding box center [255, 176] width 12 height 12
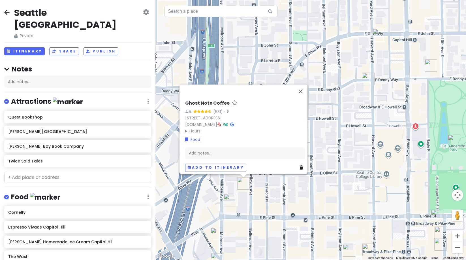
click at [268, 179] on div "Ghost Note Coffee 4.5 (531) · 1623 Bellevue Ave, Seattle, WA 98122, USA www.gho…" at bounding box center [311, 130] width 311 height 260
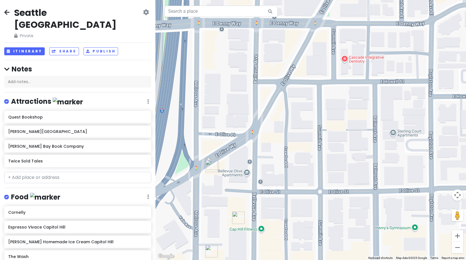
click at [211, 158] on img "Donna's" at bounding box center [213, 163] width 12 height 12
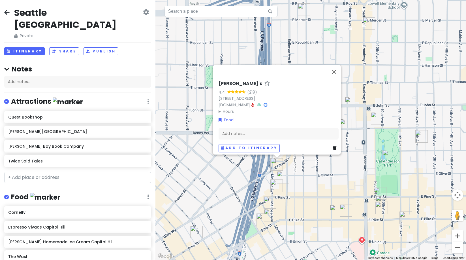
click at [372, 156] on div "Donna's 4.4 (219) 1355 E Olive Wy, Seattle, WA 98122, USA www.donnasseattle.com…" at bounding box center [311, 130] width 311 height 260
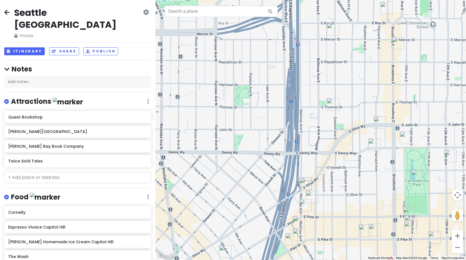
click at [310, 193] on img "Ghost Note Coffee" at bounding box center [312, 196] width 12 height 12
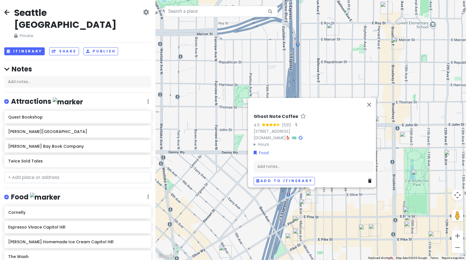
click at [391, 203] on div "Ghost Note Coffee 4.5 (531) · 1623 Bellevue Ave, Seattle, WA 98122, USA www.gho…" at bounding box center [311, 130] width 311 height 260
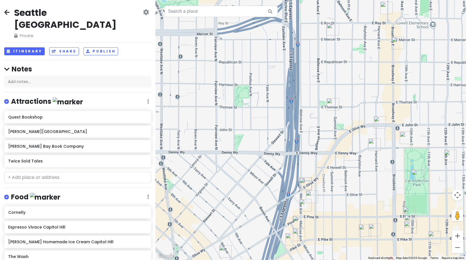
click at [370, 228] on img "Golmok Market Bar" at bounding box center [365, 230] width 12 height 12
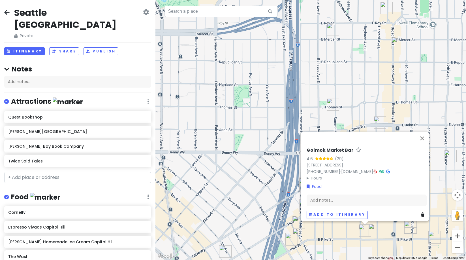
click at [366, 231] on img "Golmok Market Bar" at bounding box center [365, 230] width 12 height 12
click at [378, 230] on img "Life On Mars" at bounding box center [375, 230] width 12 height 12
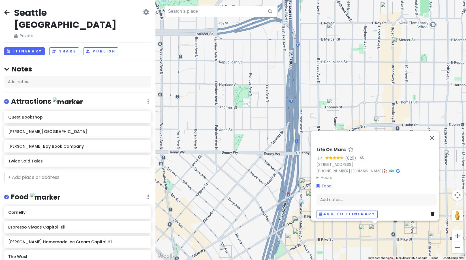
click at [393, 233] on div "Life On Mars 4.4 (825) · 722 E Pike St, Seattle, WA 98122, USA (206) 323-9166 ·…" at bounding box center [311, 130] width 311 height 260
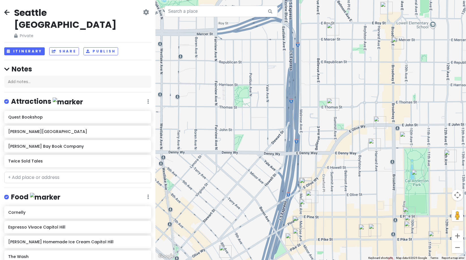
click at [409, 231] on img "Lost Lake Cafe & Lounge" at bounding box center [411, 227] width 12 height 12
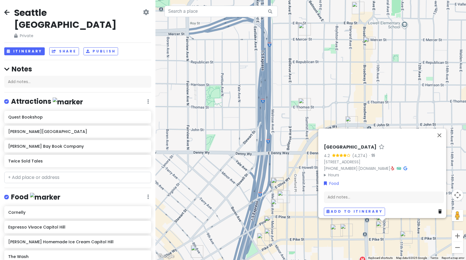
click at [408, 239] on img "Gemini Room" at bounding box center [406, 237] width 12 height 12
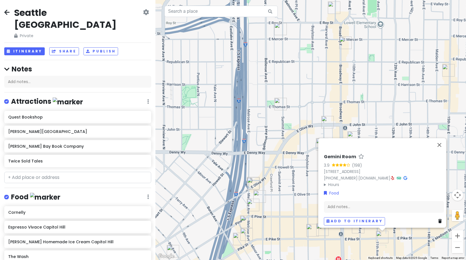
click at [284, 181] on div "Gemini Room 3.9 (198) 1101 E Pike St, Seattle, WA 98122, USA (206) 420-8192 · t…" at bounding box center [311, 130] width 311 height 260
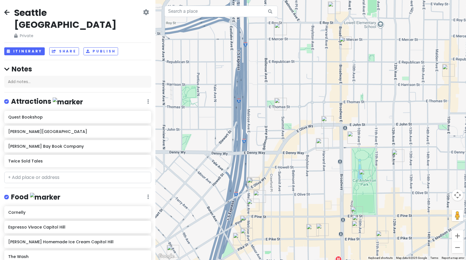
click at [401, 153] on img "Outer Planet Craft Brewing" at bounding box center [398, 155] width 12 height 12
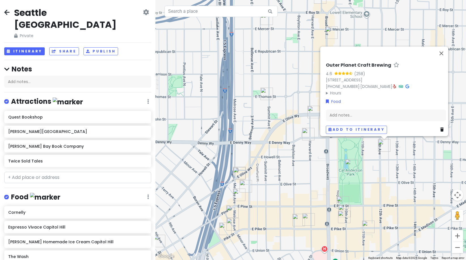
drag, startPoint x: 298, startPoint y: 175, endPoint x: 299, endPoint y: 164, distance: 11.1
click at [299, 164] on div "Outer Planet Craft Brewing 4.6 (258) 1812 12th Ave #100, Seattle, WA 98122, USA…" at bounding box center [311, 130] width 311 height 260
click at [362, 155] on div "Outer Planet Craft Brewing 4.6 (258) 1812 12th Ave #100, Seattle, WA 98122, USA…" at bounding box center [311, 130] width 311 height 260
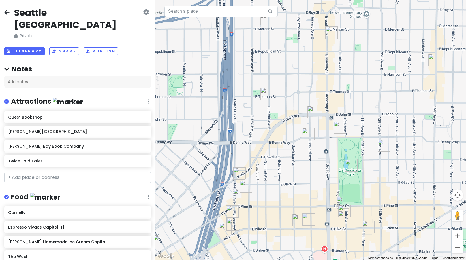
click at [341, 127] on img "Glo's" at bounding box center [340, 127] width 12 height 12
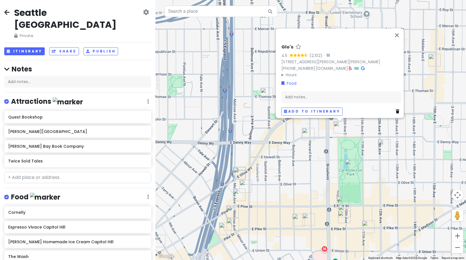
click at [306, 133] on img "Twice Sold Tales" at bounding box center [308, 134] width 12 height 12
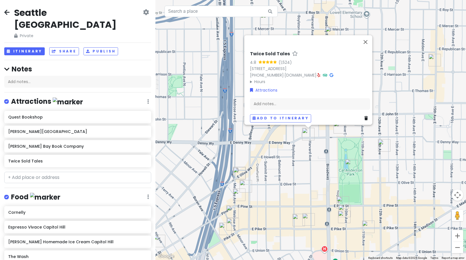
click at [308, 222] on img "Life On Mars" at bounding box center [309, 219] width 12 height 12
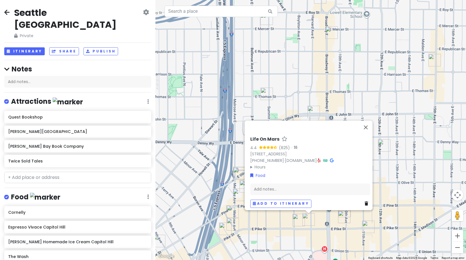
click at [301, 223] on img "Golmok Market Bar" at bounding box center [299, 220] width 12 height 12
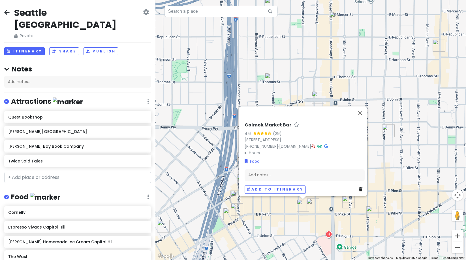
drag, startPoint x: 303, startPoint y: 230, endPoint x: 274, endPoint y: 221, distance: 30.0
click at [329, 221] on div "Golmok Market Bar 4.6 (29) 706 E Pike St, Seattle, WA 98122, USA (206) 644-1987…" at bounding box center [311, 130] width 311 height 260
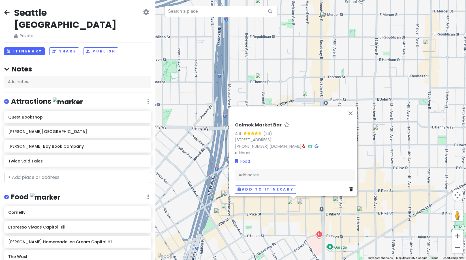
click at [226, 209] on img "Inside Passage" at bounding box center [220, 214] width 12 height 12
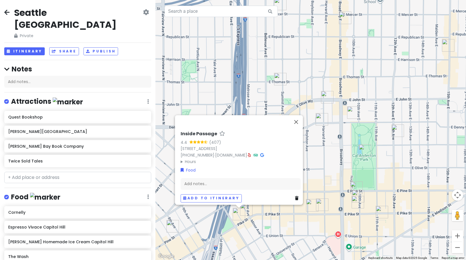
click at [249, 208] on img "Starbucks Reserve Roastery" at bounding box center [246, 209] width 12 height 12
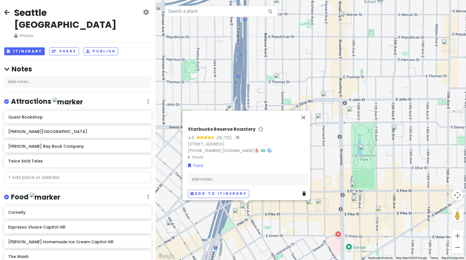
click at [303, 224] on div "Starbucks Reserve Roastery 4.6 (18,733) · 1124 Pike St, Seattle, WA 98101, USA …" at bounding box center [311, 130] width 311 height 260
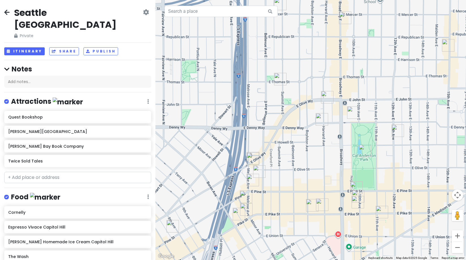
click at [249, 197] on img "Taylor Shellfish Oyster Bar" at bounding box center [246, 196] width 12 height 12
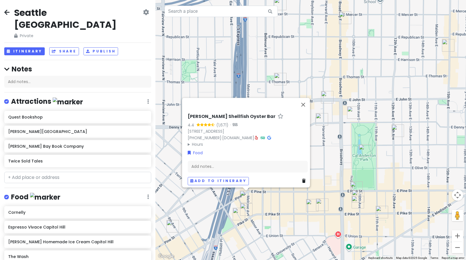
click at [288, 203] on div "Taylor Shellfish Oyster Bar 4.4 (1,671) · 1521 Melrose Ave, Seattle, WA 98122, …" at bounding box center [311, 130] width 311 height 260
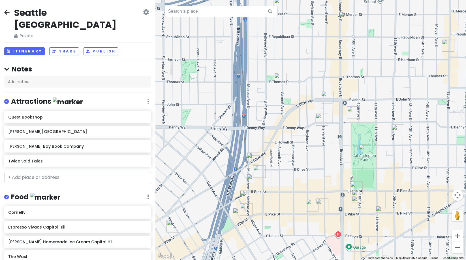
click at [255, 177] on img "Pine Box" at bounding box center [253, 180] width 12 height 12
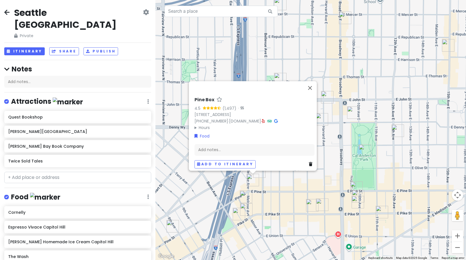
click at [287, 184] on div "Pine Box 4.5 (1,497) · 1600 Melrose Ave, Seattle, WA 98122, USA (206) 588-0375 …" at bounding box center [311, 130] width 311 height 260
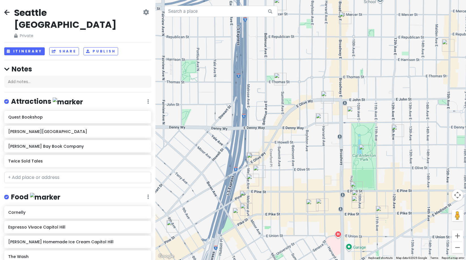
click at [254, 169] on img "Ghost Note Coffee" at bounding box center [259, 171] width 12 height 12
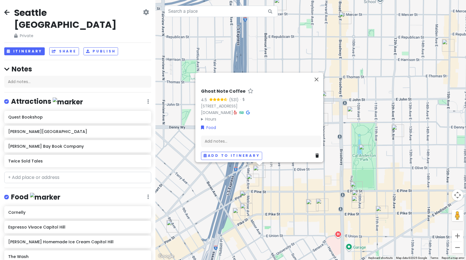
click at [287, 182] on div "Ghost Note Coffee 4.5 (531) · 1623 Bellevue Ave, Seattle, WA 98122, USA www.gho…" at bounding box center [311, 130] width 311 height 260
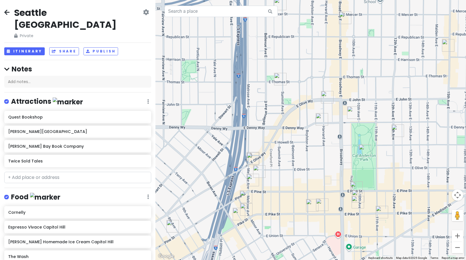
click at [255, 158] on img "Bonito Café y Mercadito" at bounding box center [253, 158] width 12 height 12
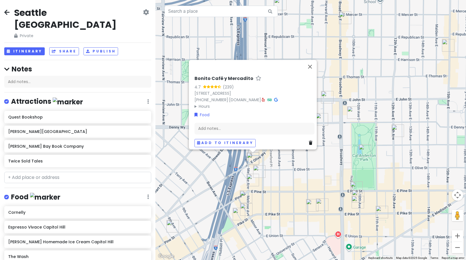
click at [306, 173] on div "Bonito Café y Mercadito 4.7 (239) 1351 E Olive Wy, Seattle, WA 98122, USA (206)…" at bounding box center [311, 130] width 311 height 260
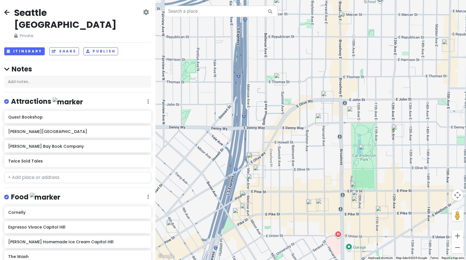
click at [282, 74] on img "Analog Coffee" at bounding box center [280, 79] width 12 height 12
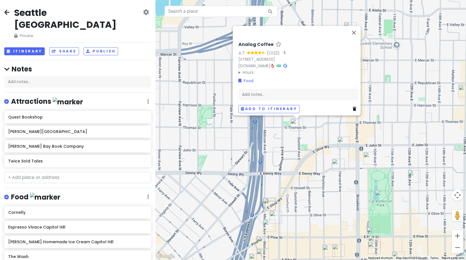
click at [424, 66] on div "Analog Coffee 4.7 (1,022) · 235 Summit Ave E, Seattle, WA 98102, USA analogcoff…" at bounding box center [311, 130] width 311 height 260
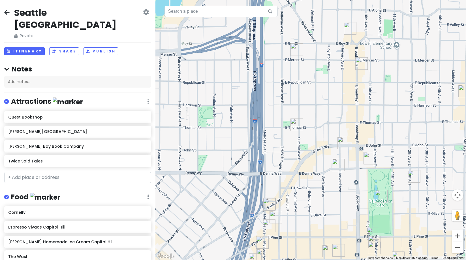
click at [301, 46] on img "Cornelly" at bounding box center [297, 49] width 12 height 12
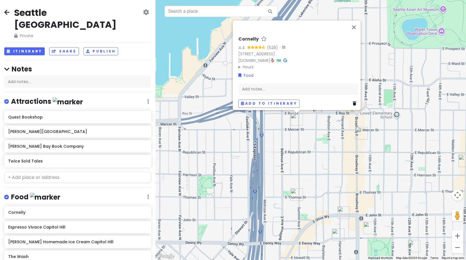
click at [365, 135] on img "Espresso Vivace Capitol Hill" at bounding box center [362, 133] width 12 height 12
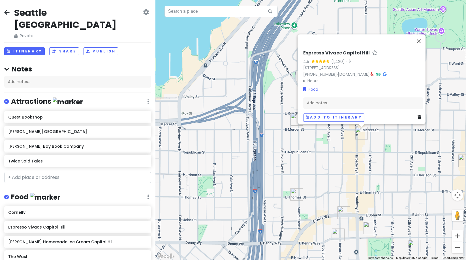
click at [399, 132] on div "Espresso Vivace Capitol Hill 4.5 (1,420) · 532 Broadway E, Seattle, WA 98102, U…" at bounding box center [311, 130] width 311 height 260
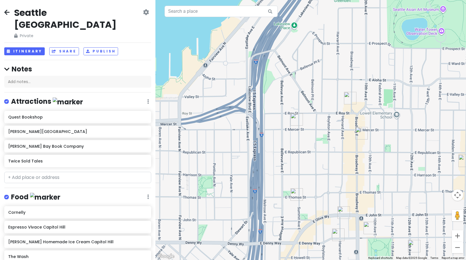
click at [458, 157] on div at bounding box center [311, 130] width 311 height 260
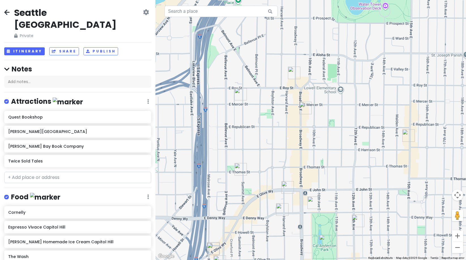
drag, startPoint x: 435, startPoint y: 167, endPoint x: 410, endPoint y: 140, distance: 37.3
click at [378, 141] on div at bounding box center [311, 130] width 311 height 260
click at [409, 136] on img "Victrola Coffee Roasters" at bounding box center [408, 135] width 12 height 12
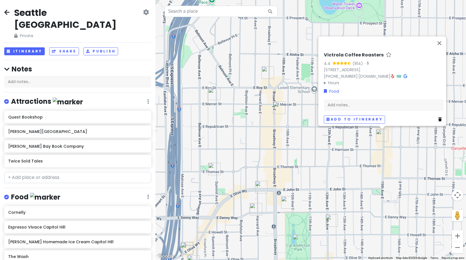
click at [284, 199] on img "Glo's" at bounding box center [287, 202] width 12 height 12
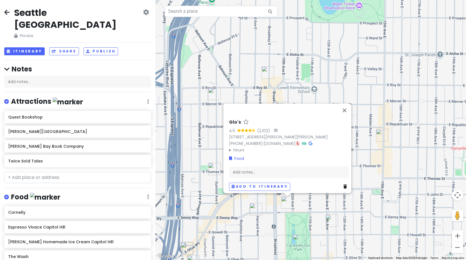
click at [274, 203] on div "Glo's 4.5 (2,102) · 928 East Denny Way, E Barbara Bailey Way, Seattle, WA 98122…" at bounding box center [311, 130] width 311 height 260
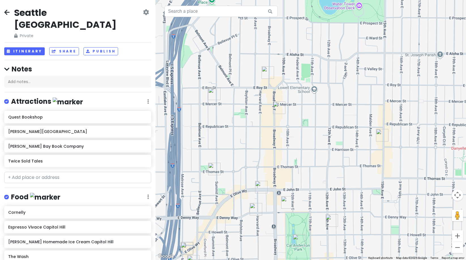
click at [255, 183] on div at bounding box center [311, 130] width 311 height 260
click at [260, 186] on img "The Wash" at bounding box center [261, 187] width 12 height 12
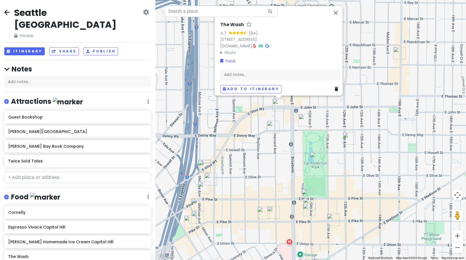
drag, startPoint x: 275, startPoint y: 217, endPoint x: 292, endPoint y: 132, distance: 86.7
click at [292, 132] on div "The Wash 4.7 (84) 1801 E Olive Wy, Seattle, WA 98102, USA www.thewashseattle.co…" at bounding box center [311, 130] width 311 height 260
click at [350, 137] on img "Outer Planet Craft Brewing" at bounding box center [349, 138] width 12 height 12
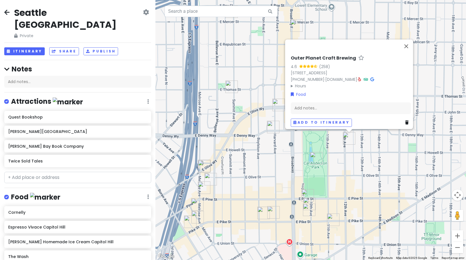
click at [271, 209] on img "Life On Mars" at bounding box center [273, 212] width 12 height 12
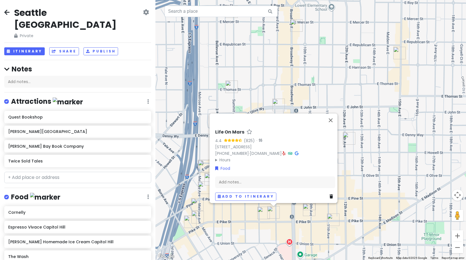
click at [266, 210] on img "Golmok Market Bar" at bounding box center [264, 213] width 12 height 12
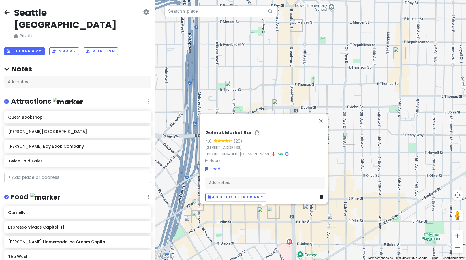
click at [274, 210] on img "Life On Mars" at bounding box center [273, 212] width 12 height 12
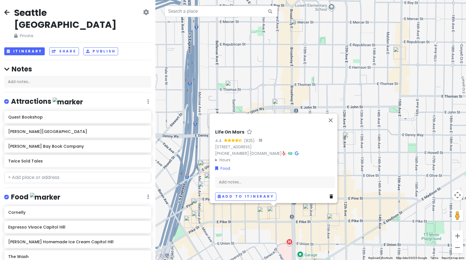
click at [332, 83] on div "Life On Mars 4.4 (825) · 722 E Pike St, Seattle, WA 98122, USA (206) 323-9166 ·…" at bounding box center [311, 130] width 311 height 260
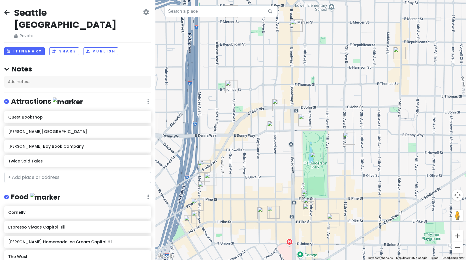
click at [300, 24] on img "Espresso Vivace Capitol Hill" at bounding box center [296, 25] width 12 height 12
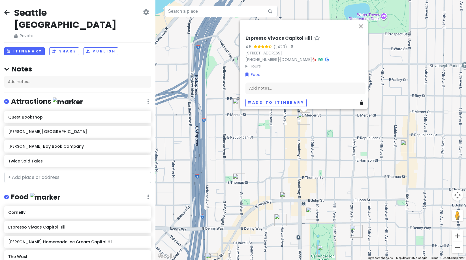
drag, startPoint x: 274, startPoint y: 101, endPoint x: 274, endPoint y: 140, distance: 38.3
click at [274, 140] on div "Espresso Vivace Capitol Hill 4.5 (1,420) · 532 Broadway E, Seattle, WA 98102, U…" at bounding box center [311, 130] width 311 height 260
click at [234, 101] on img "Cornelly" at bounding box center [239, 104] width 12 height 12
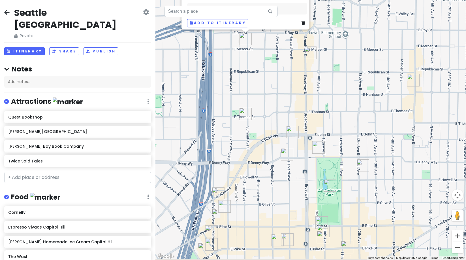
drag, startPoint x: 296, startPoint y: 171, endPoint x: 276, endPoint y: 89, distance: 83.8
click at [303, 88] on div "Cornelly 4.4 (528) · 601 Summit Ave E #103, Seattle, WA 98102, USA cornellycapi…" at bounding box center [311, 130] width 311 height 260
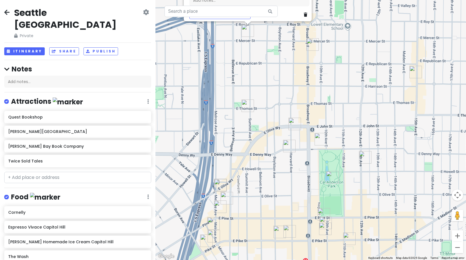
click at [248, 105] on img "Analog Coffee" at bounding box center [248, 105] width 12 height 12
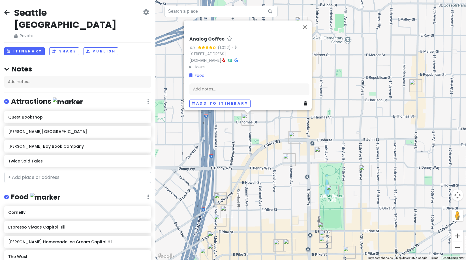
click at [293, 138] on img "The Wash" at bounding box center [295, 137] width 12 height 12
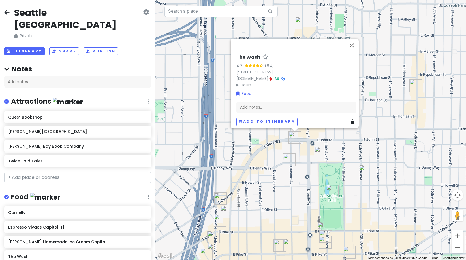
click at [325, 154] on img "Glo's" at bounding box center [321, 152] width 12 height 12
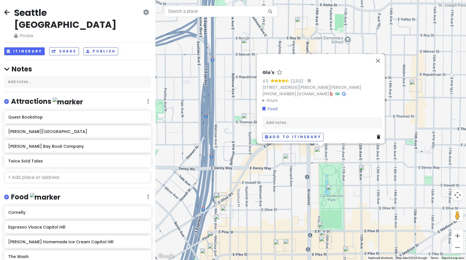
click at [369, 171] on img "Outer Planet Craft Brewing" at bounding box center [365, 171] width 12 height 12
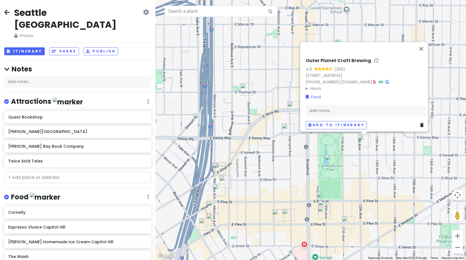
drag, startPoint x: 307, startPoint y: 184, endPoint x: 302, endPoint y: 141, distance: 43.4
click at [302, 141] on div "Outer Planet Craft Brewing 4.6 (258) 1812 12th Ave #100, Seattle, WA 98122, USA…" at bounding box center [311, 130] width 311 height 260
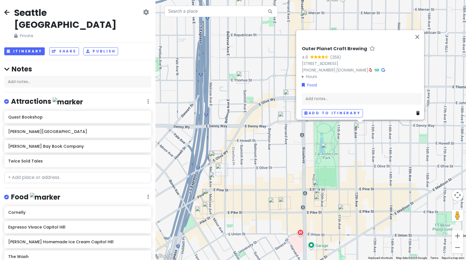
click at [462, 88] on div "Outer Planet Craft Brewing 4.6 (258) 1812 12th Ave #100, Seattle, WA 98122, USA…" at bounding box center [311, 130] width 311 height 260
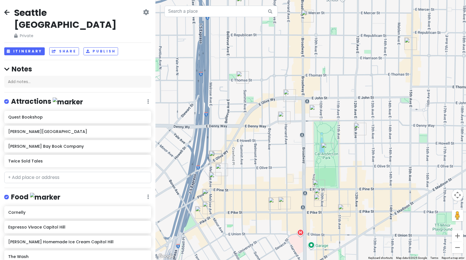
click at [287, 203] on img "Life On Mars" at bounding box center [284, 203] width 12 height 12
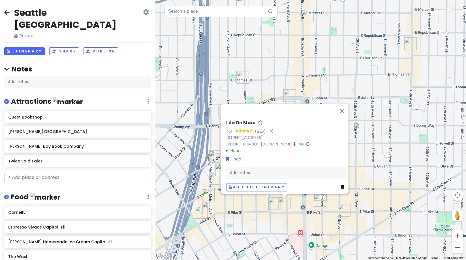
click at [275, 204] on img "Golmok Market Bar" at bounding box center [275, 203] width 12 height 12
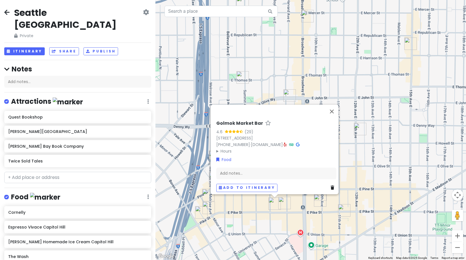
click at [385, 185] on div "Golmok Market Bar 4.6 (29) 706 E Pike St, Seattle, WA 98122, USA (206) 644-1987…" at bounding box center [311, 130] width 311 height 260
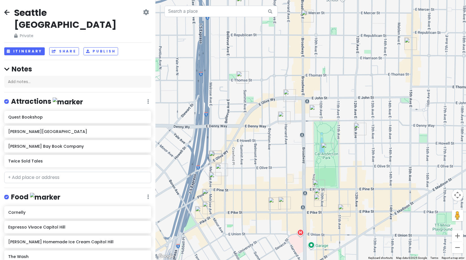
click at [313, 112] on img "Glo's" at bounding box center [316, 111] width 12 height 12
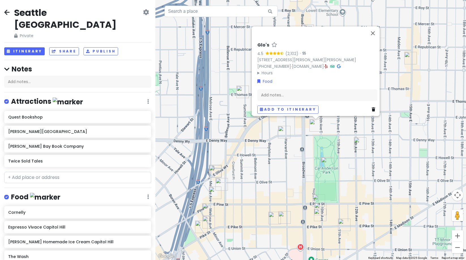
click at [283, 216] on img "Life On Mars" at bounding box center [284, 217] width 12 height 12
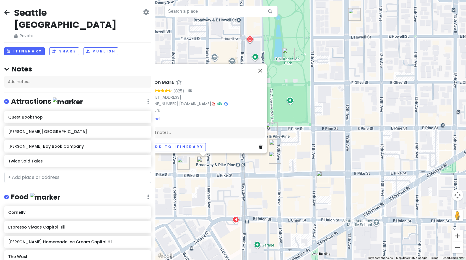
drag, startPoint x: 346, startPoint y: 132, endPoint x: 362, endPoint y: 195, distance: 65.4
click at [368, 194] on div "Life On Mars 4.4 (825) · 722 E Pike St, Seattle, WA 98122, USA (206) 323-9166 ·…" at bounding box center [311, 130] width 311 height 260
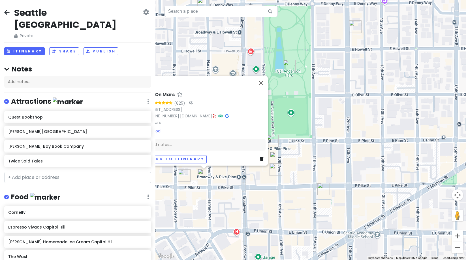
click at [324, 189] on img "Gemini Room" at bounding box center [324, 189] width 12 height 12
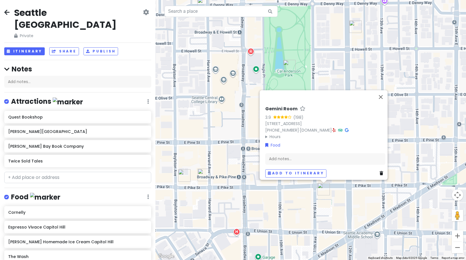
click at [287, 190] on div "Gemini Room 3.9 (198) 1101 E Pike St, Seattle, WA 98122, USA (206) 420-8192 · t…" at bounding box center [311, 130] width 311 height 260
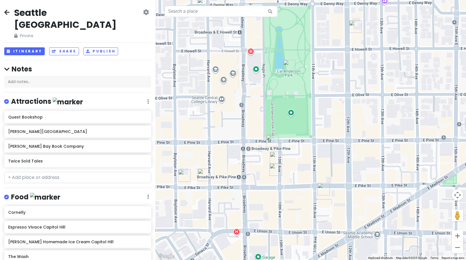
click at [275, 168] on img "Lost Lake Cafe & Lounge" at bounding box center [276, 169] width 12 height 12
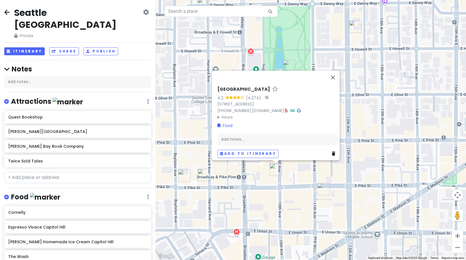
click at [313, 168] on div "Lost Lake Cafe & Lounge 4.2 (4,274) · 1505 10th Ave, Seattle, WA 98122, USA (20…" at bounding box center [311, 130] width 311 height 260
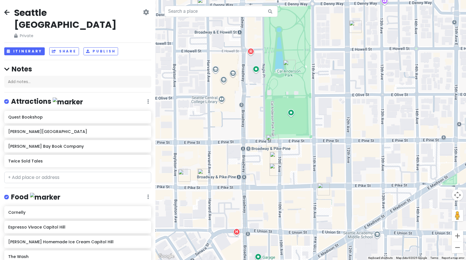
click at [273, 139] on img "Molly Moon's Homemade Ice Cream Capitol Hill" at bounding box center [272, 141] width 12 height 12
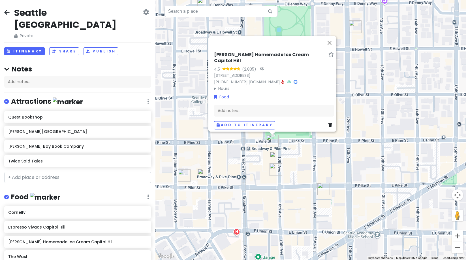
drag, startPoint x: 302, startPoint y: 152, endPoint x: 299, endPoint y: 161, distance: 9.3
click at [302, 152] on div "Molly Moon's Homemade Ice Cream Capitol Hill 4.5 (2,835) · 917 E Pine St, Seatt…" at bounding box center [311, 130] width 311 height 260
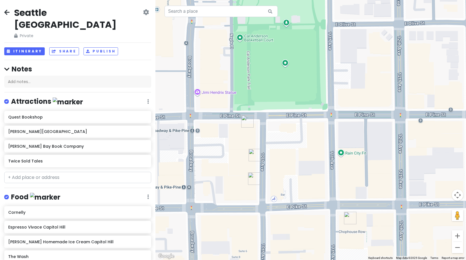
click at [258, 155] on img "Elliott Bay Book Company" at bounding box center [255, 155] width 12 height 12
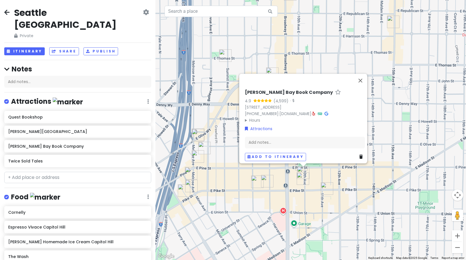
click at [327, 174] on div "Elliott Bay Book Company 4.9 (4,599) · 1521 10th Ave, Seattle, WA 98122, USA (2…" at bounding box center [311, 130] width 311 height 260
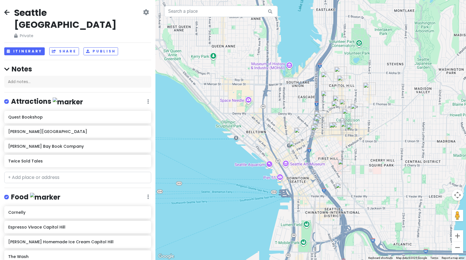
drag, startPoint x: 218, startPoint y: 114, endPoint x: 308, endPoint y: 114, distance: 90.4
click at [308, 114] on div at bounding box center [311, 130] width 311 height 260
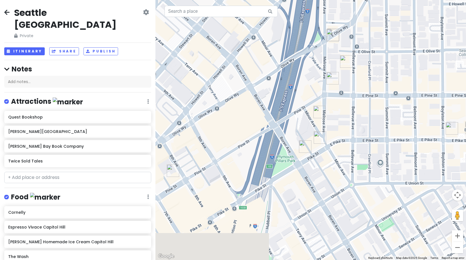
drag, startPoint x: 384, startPoint y: 153, endPoint x: 273, endPoint y: 89, distance: 128.5
click at [273, 89] on div at bounding box center [311, 130] width 311 height 260
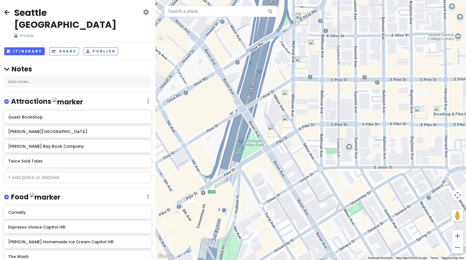
click at [271, 132] on img "Inside Passage" at bounding box center [274, 130] width 12 height 12
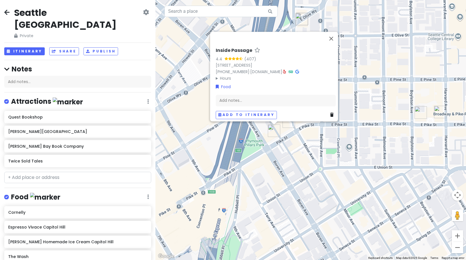
click at [290, 124] on img "Starbucks Reserve Roastery" at bounding box center [289, 121] width 12 height 12
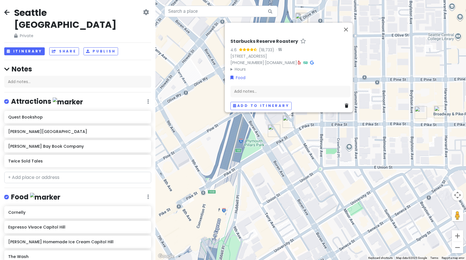
click at [323, 136] on div "Starbucks Reserve Roastery 4.6 (18,733) · 1124 Pike St, Seattle, WA 98101, USA …" at bounding box center [311, 130] width 311 height 260
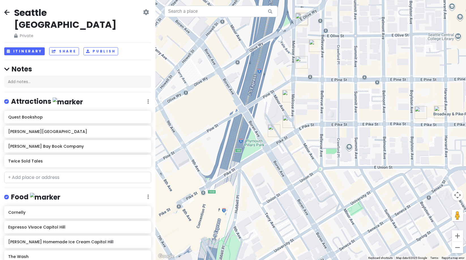
click at [288, 95] on img "Taylor Shellfish Oyster Bar" at bounding box center [288, 96] width 12 height 12
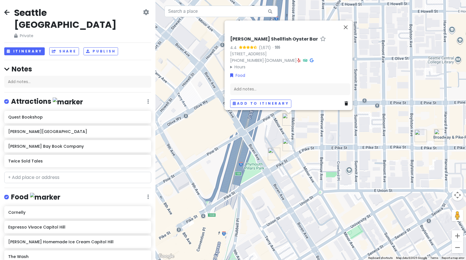
click at [354, 132] on div "Taylor Shellfish Oyster Bar 4.4 (1,671) · 1521 Melrose Ave, Seattle, WA 98122, …" at bounding box center [311, 130] width 311 height 260
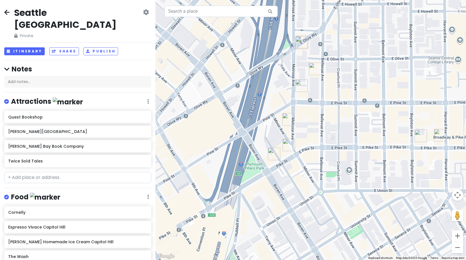
click at [299, 88] on img "Pine Box" at bounding box center [301, 85] width 12 height 12
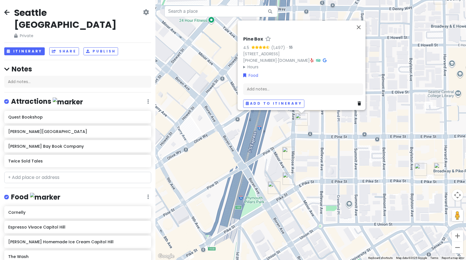
click at [287, 154] on img "Taylor Shellfish Oyster Bar" at bounding box center [288, 153] width 12 height 12
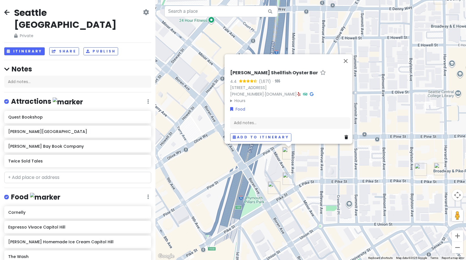
click at [305, 29] on div "Taylor Shellfish Oyster Bar 4.4 (1,671) · 1521 Melrose Ave, Seattle, WA 98122, …" at bounding box center [311, 130] width 311 height 260
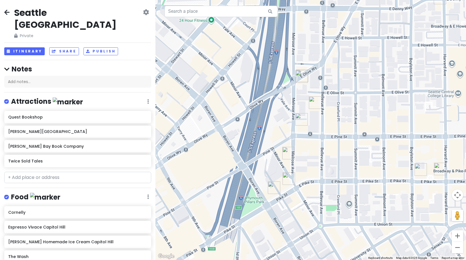
click at [309, 99] on div at bounding box center [311, 130] width 311 height 260
click at [312, 101] on img "Ghost Note Coffee" at bounding box center [315, 102] width 12 height 12
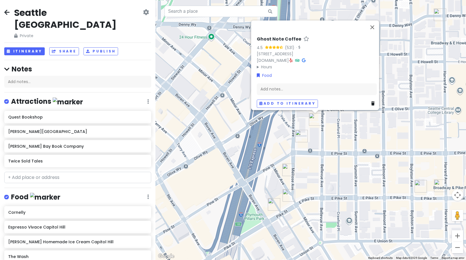
click at [302, 135] on img "Pine Box" at bounding box center [301, 136] width 12 height 12
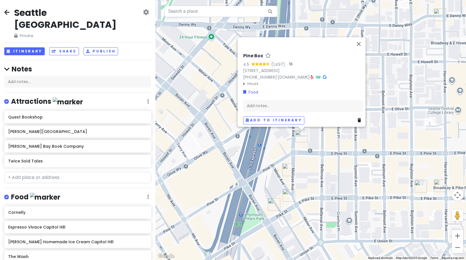
click at [417, 182] on img "Golmok Market Bar" at bounding box center [421, 186] width 12 height 12
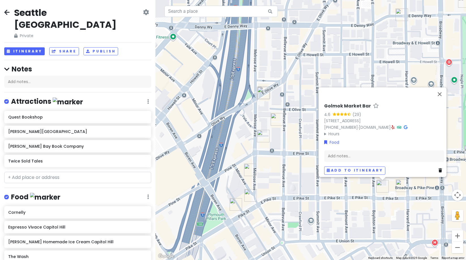
click at [415, 185] on div "Golmok Market Bar 4.6 (29) 706 E Pike St, Seattle, WA 98122, USA (206) 644-1987…" at bounding box center [311, 130] width 311 height 260
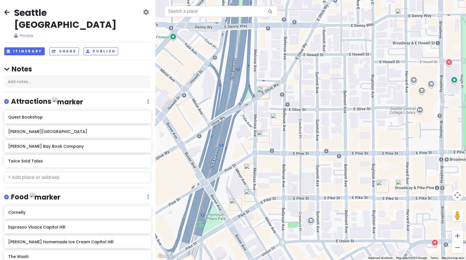
click at [396, 186] on img "Life On Mars" at bounding box center [402, 185] width 12 height 12
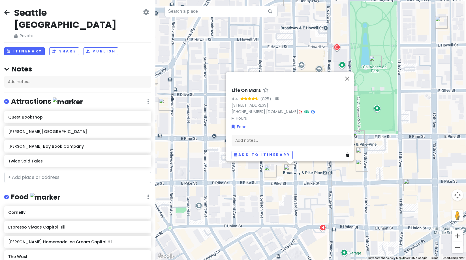
drag, startPoint x: 413, startPoint y: 190, endPoint x: 320, endPoint y: 174, distance: 94.3
click at [319, 174] on div "Life On Mars 4.4 (825) · 722 E Pike St, Seattle, WA 98122, USA (206) 323-9166 ·…" at bounding box center [311, 130] width 311 height 260
click at [358, 171] on div "Life On Mars 4.4 (825) · 722 E Pike St, Seattle, WA 98122, USA (206) 323-9166 ·…" at bounding box center [311, 130] width 311 height 260
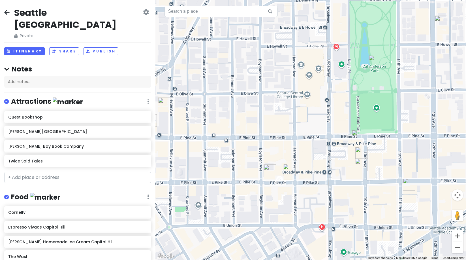
click at [364, 163] on img "Lost Lake Cafe & Lounge" at bounding box center [361, 164] width 12 height 12
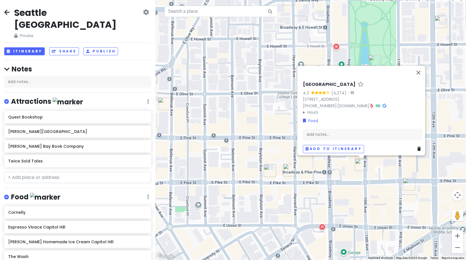
click at [408, 185] on img "Gemini Room" at bounding box center [409, 184] width 12 height 12
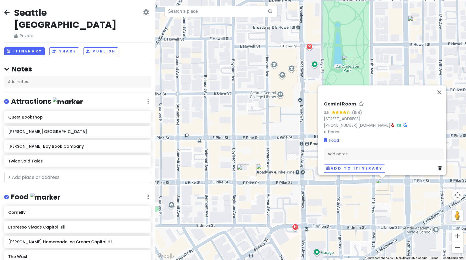
click at [290, 133] on div "Gemini Room 3.9 (198) 1101 E Pike St, Seattle, WA 98122, USA (206) 420-8192 · t…" at bounding box center [311, 130] width 311 height 260
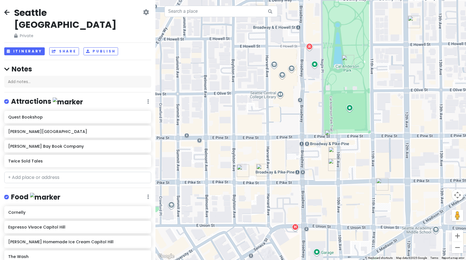
click at [326, 137] on img "Molly Moon's Homemade Ice Cream Capitol Hill" at bounding box center [331, 136] width 12 height 12
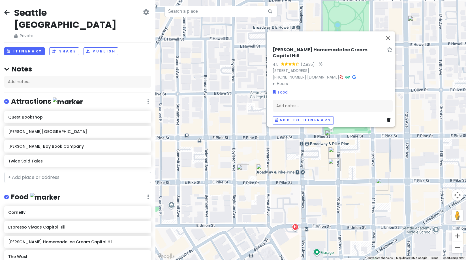
click at [240, 105] on div "Molly Moon's Homemade Ice Cream Capitol Hill 4.5 (2,835) · 917 E Pine St, Seatt…" at bounding box center [311, 130] width 311 height 260
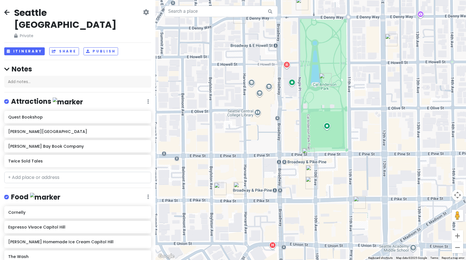
click at [362, 201] on img "Gemini Room" at bounding box center [360, 202] width 12 height 12
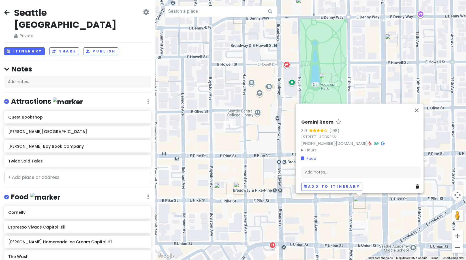
click at [352, 63] on div "Gemini Room 3.9 (198) 1101 E Pike St, Seattle, WA 98122, USA (206) 420-8192 · t…" at bounding box center [311, 130] width 311 height 260
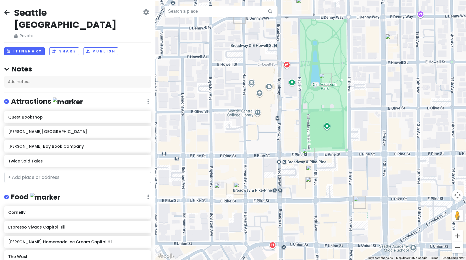
click at [386, 41] on img "Outer Planet Craft Brewing" at bounding box center [391, 40] width 12 height 12
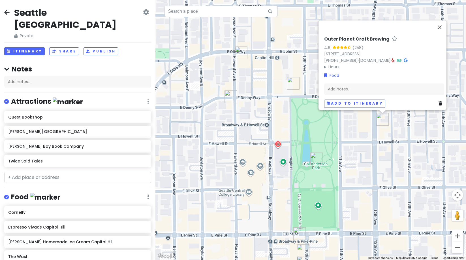
click at [289, 83] on img "Glo's" at bounding box center [293, 83] width 12 height 12
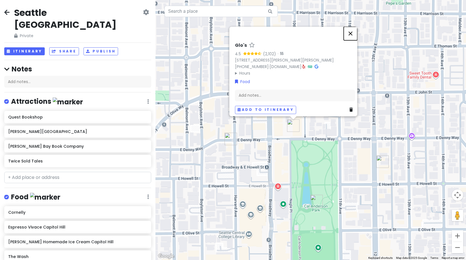
click at [351, 27] on button "Close" at bounding box center [351, 34] width 14 height 14
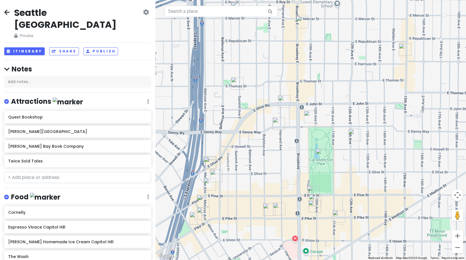
click at [284, 101] on img "The Wash" at bounding box center [284, 101] width 12 height 12
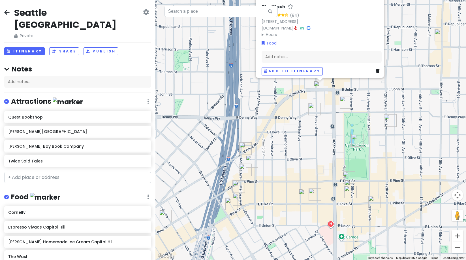
drag, startPoint x: 294, startPoint y: 156, endPoint x: 331, endPoint y: 105, distance: 63.2
click at [333, 97] on div "The Wash 4.7 (84) 1801 E Olive Wy, Seattle, WA 98102, USA www.thewashseattle.co…" at bounding box center [311, 130] width 311 height 260
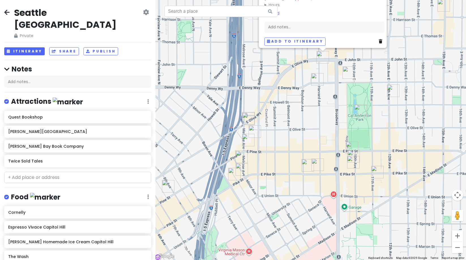
click at [307, 160] on img "Golmok Market Bar" at bounding box center [308, 165] width 12 height 12
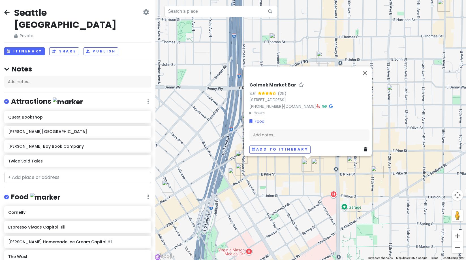
click at [317, 161] on img "Life On Mars" at bounding box center [318, 164] width 12 height 12
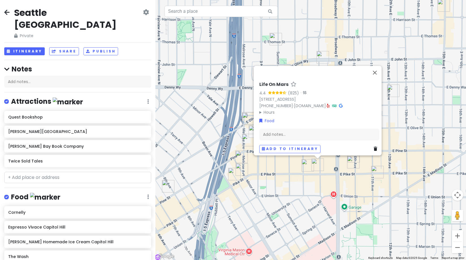
click at [330, 104] on icon at bounding box center [328, 106] width 3 height 4
click at [369, 172] on div "Life On Mars 4.4 (825) · 722 E Pike St, Seattle, WA 98122, USA (206) 323-9166 ·…" at bounding box center [311, 130] width 311 height 260
click at [378, 173] on img "Gemini Room" at bounding box center [377, 172] width 12 height 12
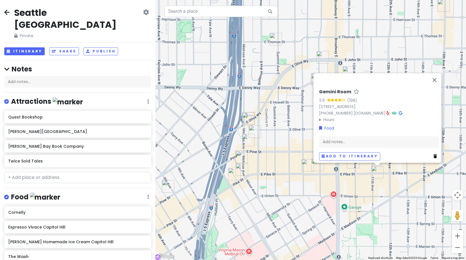
click at [349, 168] on img "Lost Lake Cafe & Lounge" at bounding box center [353, 162] width 12 height 12
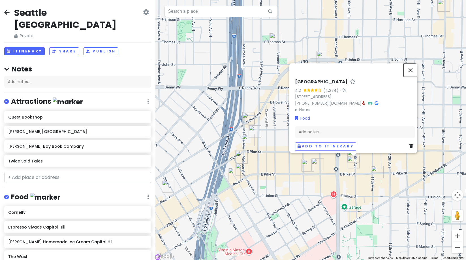
click at [413, 68] on button "Close" at bounding box center [411, 70] width 14 height 14
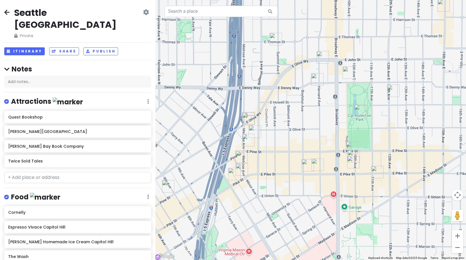
click at [349, 143] on img "Molly Moon's Homemade Ice Cream Capitol Hill" at bounding box center [352, 147] width 12 height 12
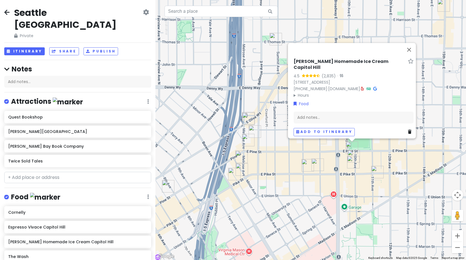
click at [399, 144] on div "Molly Moon's Homemade Ice Cream Capitol Hill 4.5 (2,835) · 917 E Pine St, Seatt…" at bounding box center [311, 130] width 311 height 260
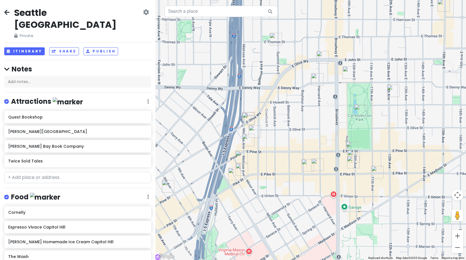
click at [390, 90] on img "Outer Planet Craft Brewing" at bounding box center [393, 90] width 12 height 12
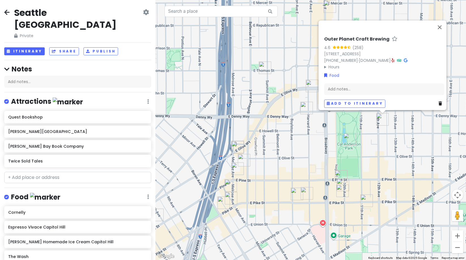
click at [391, 142] on div "Outer Planet Craft Brewing 4.6 (258) 1812 12th Ave #100, Seattle, WA 98122, USA…" at bounding box center [311, 130] width 311 height 260
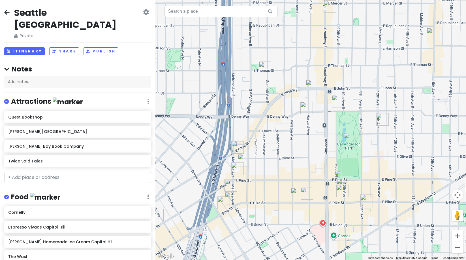
click at [336, 104] on img "Glo's" at bounding box center [338, 101] width 12 height 12
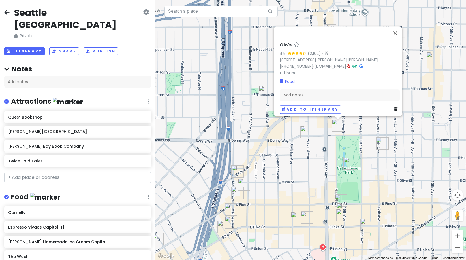
click at [322, 158] on div "Glo's 4.5 (2,102) · 928 East Denny Way, E Barbara Bailey Way, Seattle, WA 98122…" at bounding box center [311, 130] width 311 height 260
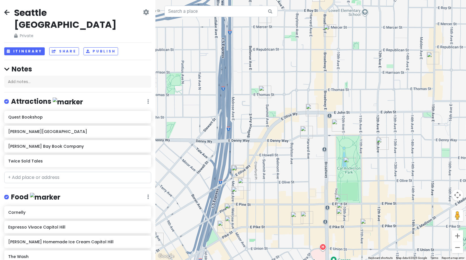
click at [312, 110] on img "The Wash" at bounding box center [312, 110] width 12 height 12
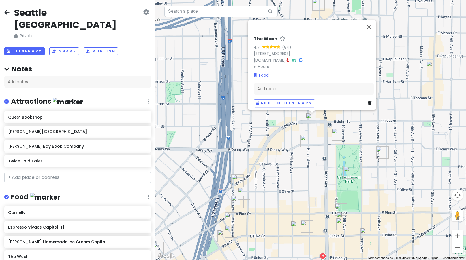
click at [289, 128] on div "The Wash 4.7 (84) 1801 E Olive Wy, Seattle, WA 98102, USA www.thewashseattle.co…" at bounding box center [311, 130] width 311 height 260
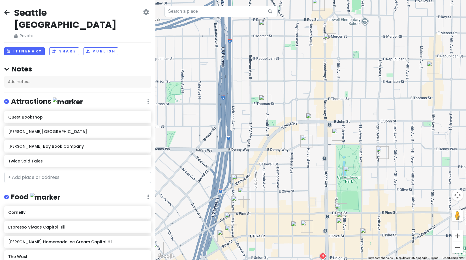
click at [268, 100] on img "Analog Coffee" at bounding box center [265, 101] width 12 height 12
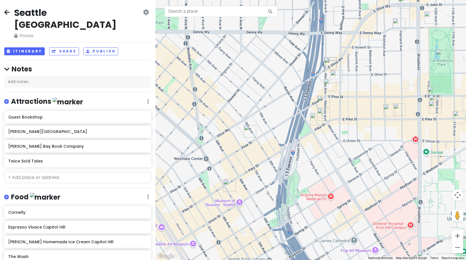
drag, startPoint x: 288, startPoint y: 199, endPoint x: 381, endPoint y: 61, distance: 166.3
click at [381, 61] on div "Analog Coffee 4.7 (1,022) · 235 Summit Ave E, Seattle, WA 98102, USA analogcoff…" at bounding box center [311, 130] width 311 height 260
click at [324, 114] on img "Starbucks Reserve Roastery" at bounding box center [324, 114] width 12 height 12
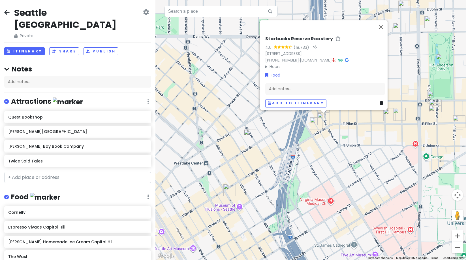
click at [310, 120] on div "Starbucks Reserve Roastery 4.6 (18,733) · 1124 Pike St, Seattle, WA 98101, USA …" at bounding box center [311, 130] width 311 height 260
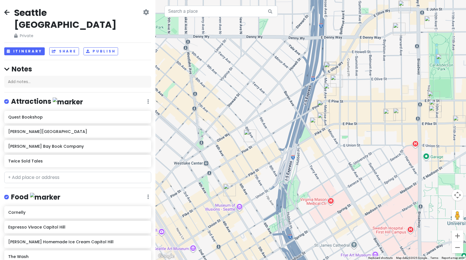
click at [323, 106] on img "Taylor Shellfish Oyster Bar" at bounding box center [323, 106] width 12 height 12
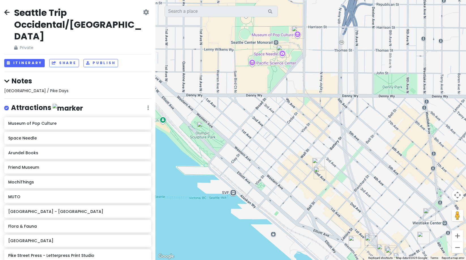
drag, startPoint x: 230, startPoint y: 64, endPoint x: 275, endPoint y: 140, distance: 88.1
click at [275, 140] on div at bounding box center [311, 130] width 311 height 260
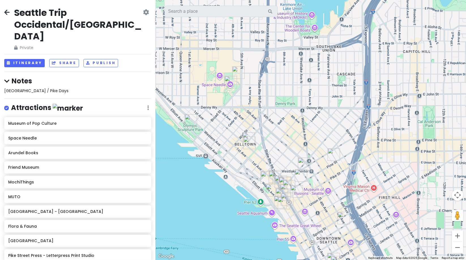
drag, startPoint x: 376, startPoint y: 125, endPoint x: 330, endPoint y: 113, distance: 47.7
click at [330, 113] on div at bounding box center [311, 130] width 311 height 260
click at [247, 137] on img "Bangrak Market" at bounding box center [249, 143] width 12 height 12
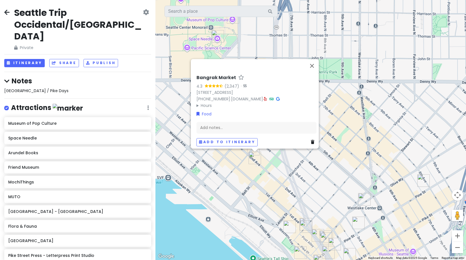
click at [249, 150] on img "Rob Roy" at bounding box center [253, 149] width 12 height 12
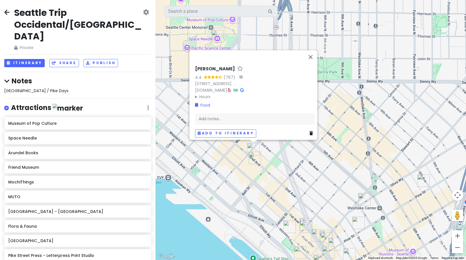
click at [227, 160] on div "Rob Roy 4.4 (767) · 2332 2nd Ave, Seattle, WA 98121, USA www.robroyseattle.com …" at bounding box center [311, 130] width 311 height 260
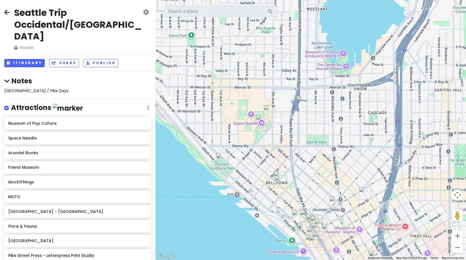
drag, startPoint x: 231, startPoint y: 112, endPoint x: 269, endPoint y: 120, distance: 39.0
click at [277, 146] on div at bounding box center [311, 130] width 311 height 260
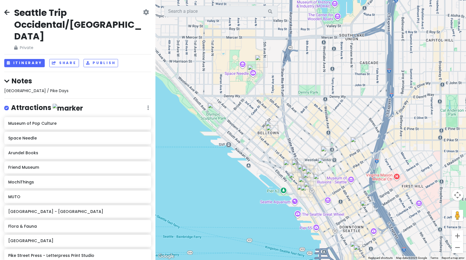
drag, startPoint x: 329, startPoint y: 158, endPoint x: 305, endPoint y: 122, distance: 42.9
click at [305, 121] on div at bounding box center [311, 130] width 311 height 260
click at [327, 152] on img "Oliver's Lounge" at bounding box center [326, 152] width 12 height 12
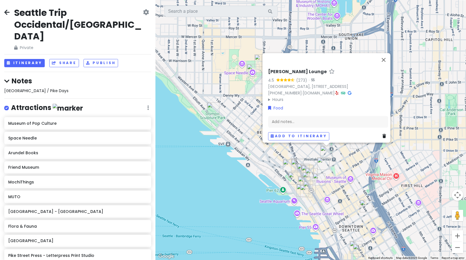
click at [324, 162] on img "Victrola Coffee Roasters" at bounding box center [323, 163] width 12 height 12
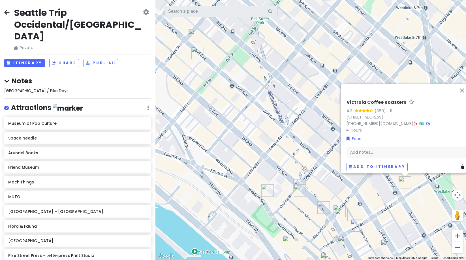
click at [270, 191] on img "Half Shell" at bounding box center [267, 190] width 12 height 12
